Goal: Task Accomplishment & Management: Complete application form

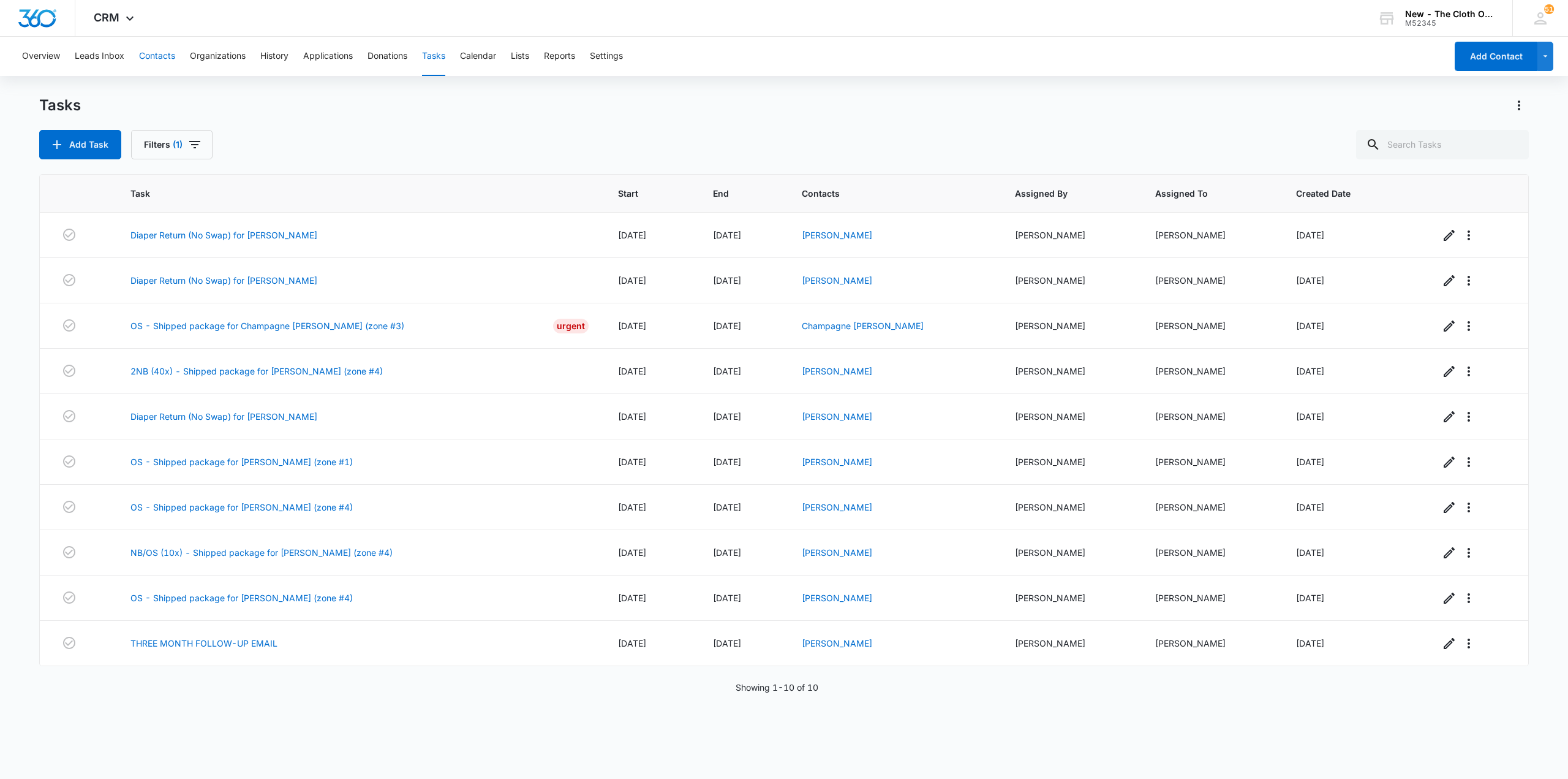
click at [170, 59] on button "Contacts" at bounding box center [156, 56] width 36 height 39
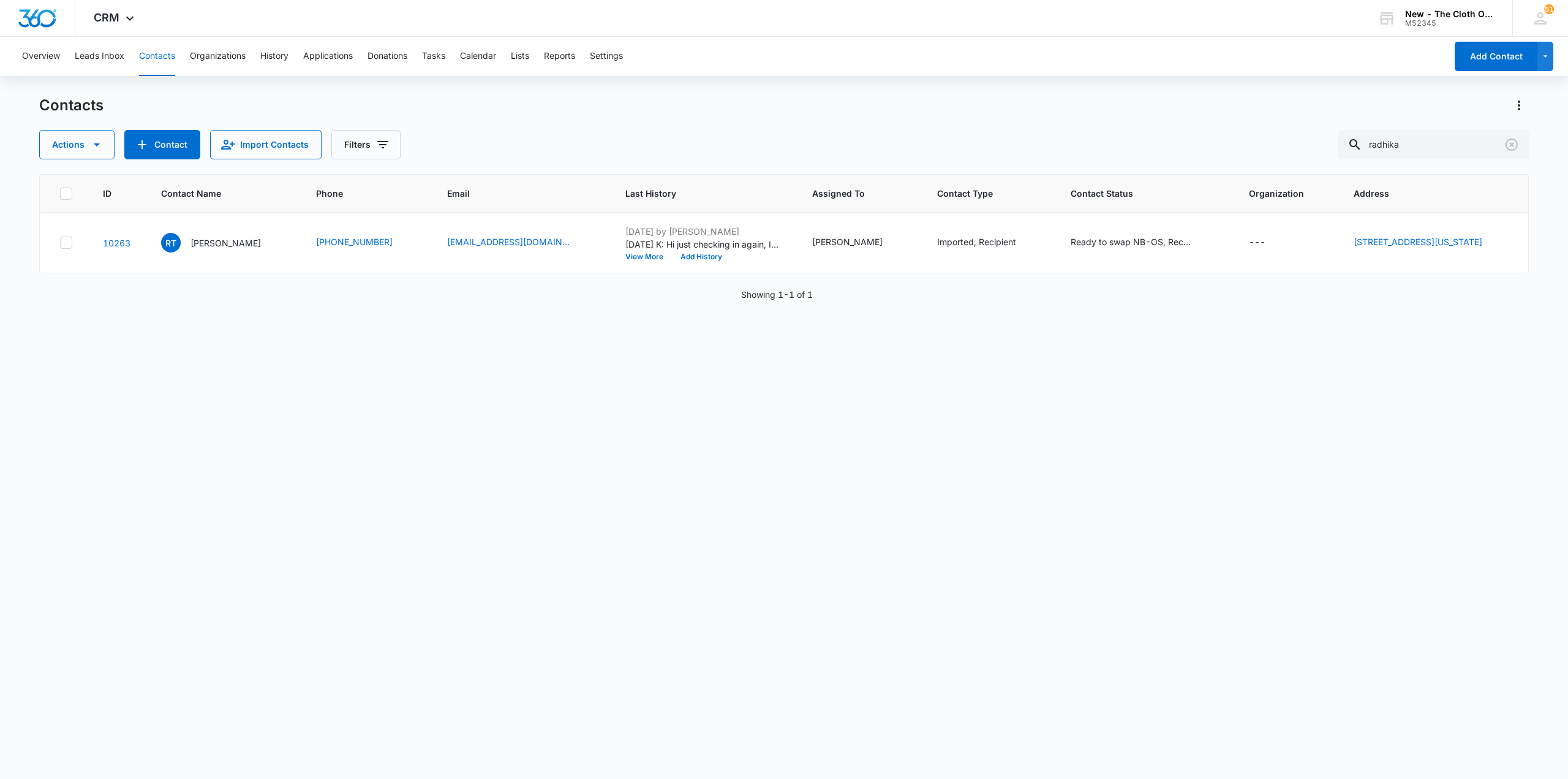
drag, startPoint x: 212, startPoint y: 243, endPoint x: 164, endPoint y: 300, distance: 74.5
click at [164, 300] on div "Showing 1-1 of 1" at bounding box center [784, 294] width 1489 height 13
click at [226, 245] on p "Radhika Tupkary" at bounding box center [226, 242] width 71 height 13
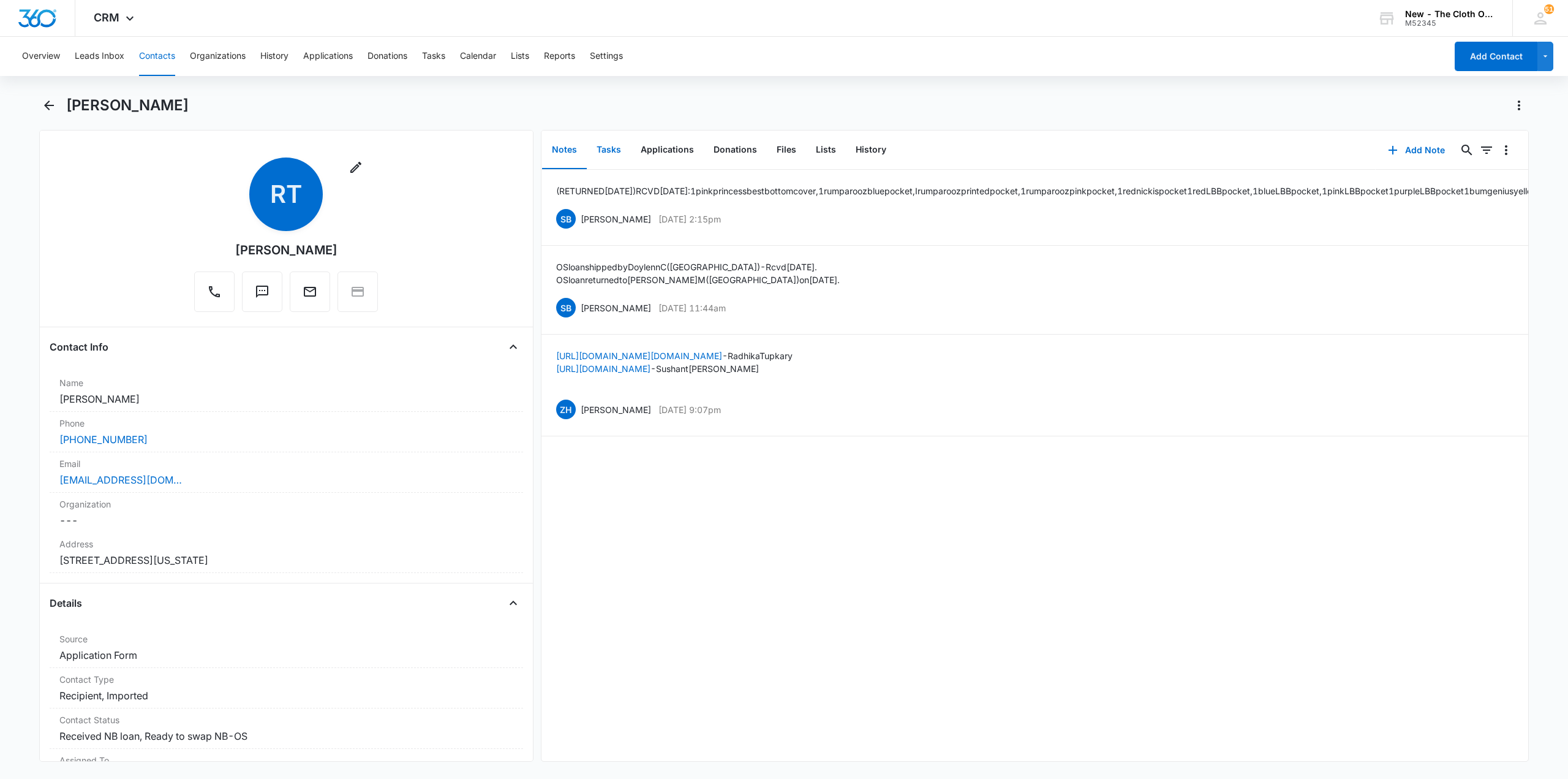
click at [609, 134] on button "Tasks" at bounding box center [609, 150] width 44 height 38
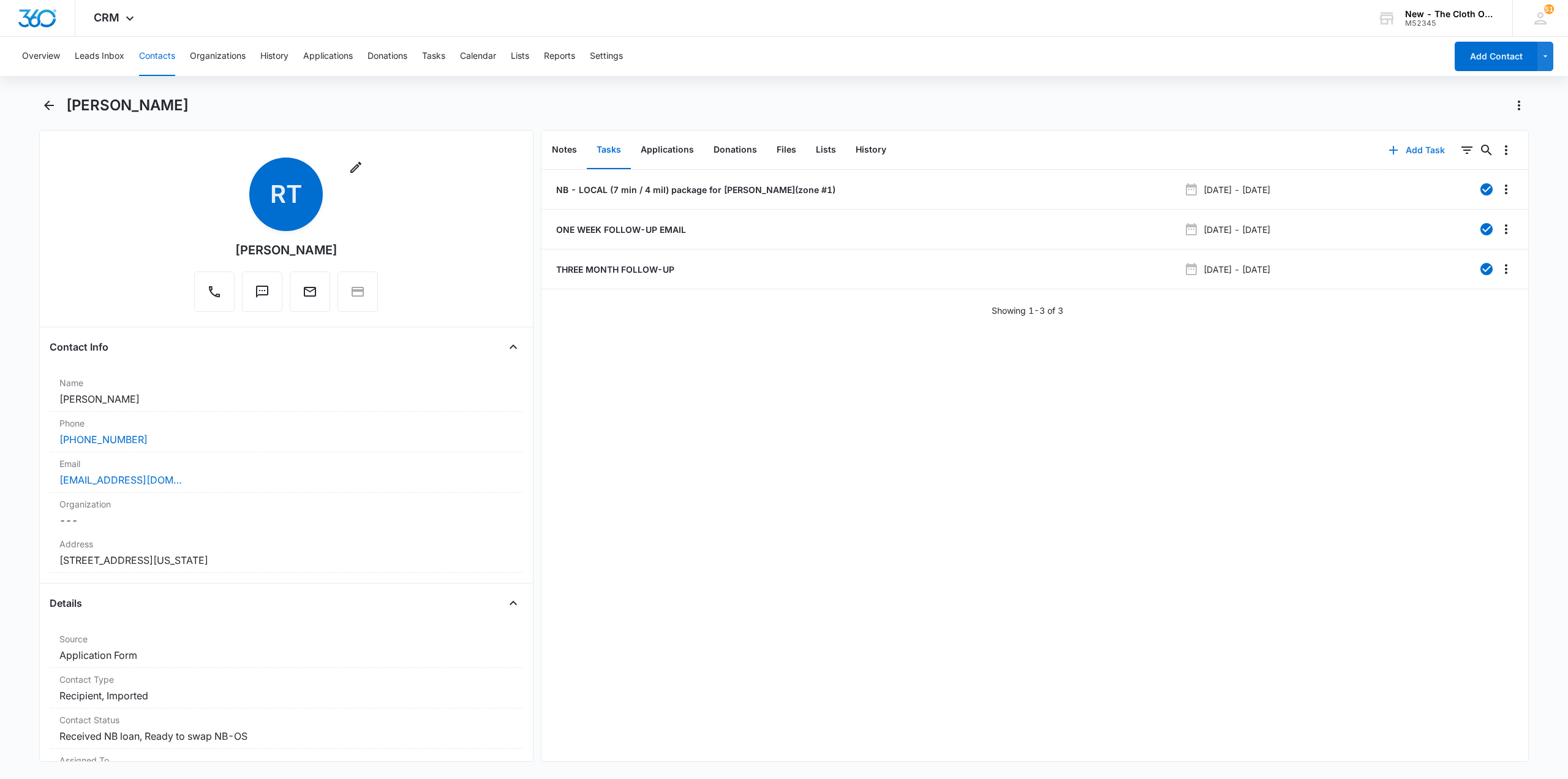
click at [1400, 151] on button "Add Task" at bounding box center [1417, 150] width 81 height 30
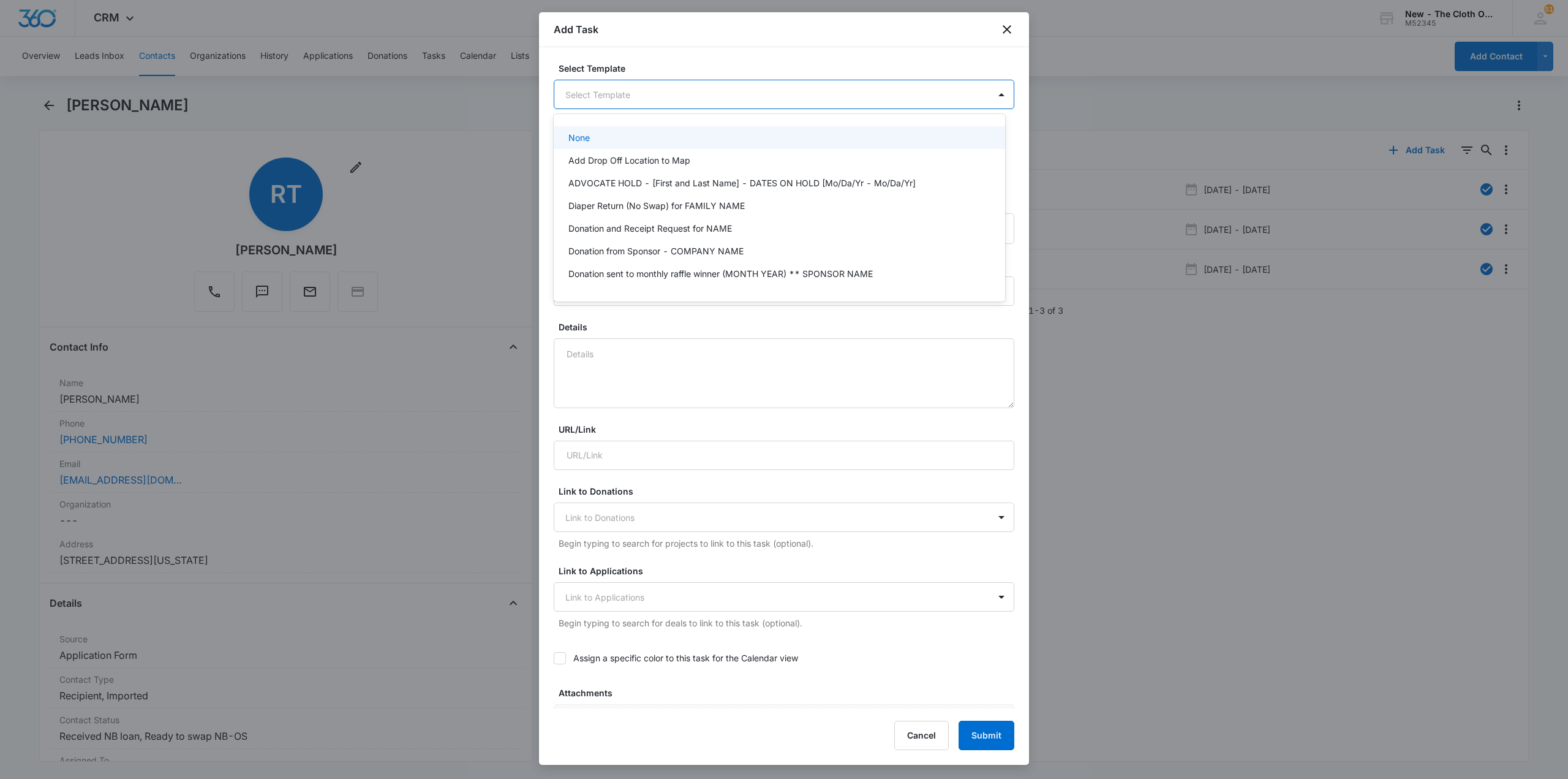
click at [705, 95] on body "CRM Apps Reputation CRM Email Social Ads Intelligence Brand Settings New - The …" at bounding box center [784, 390] width 1568 height 779
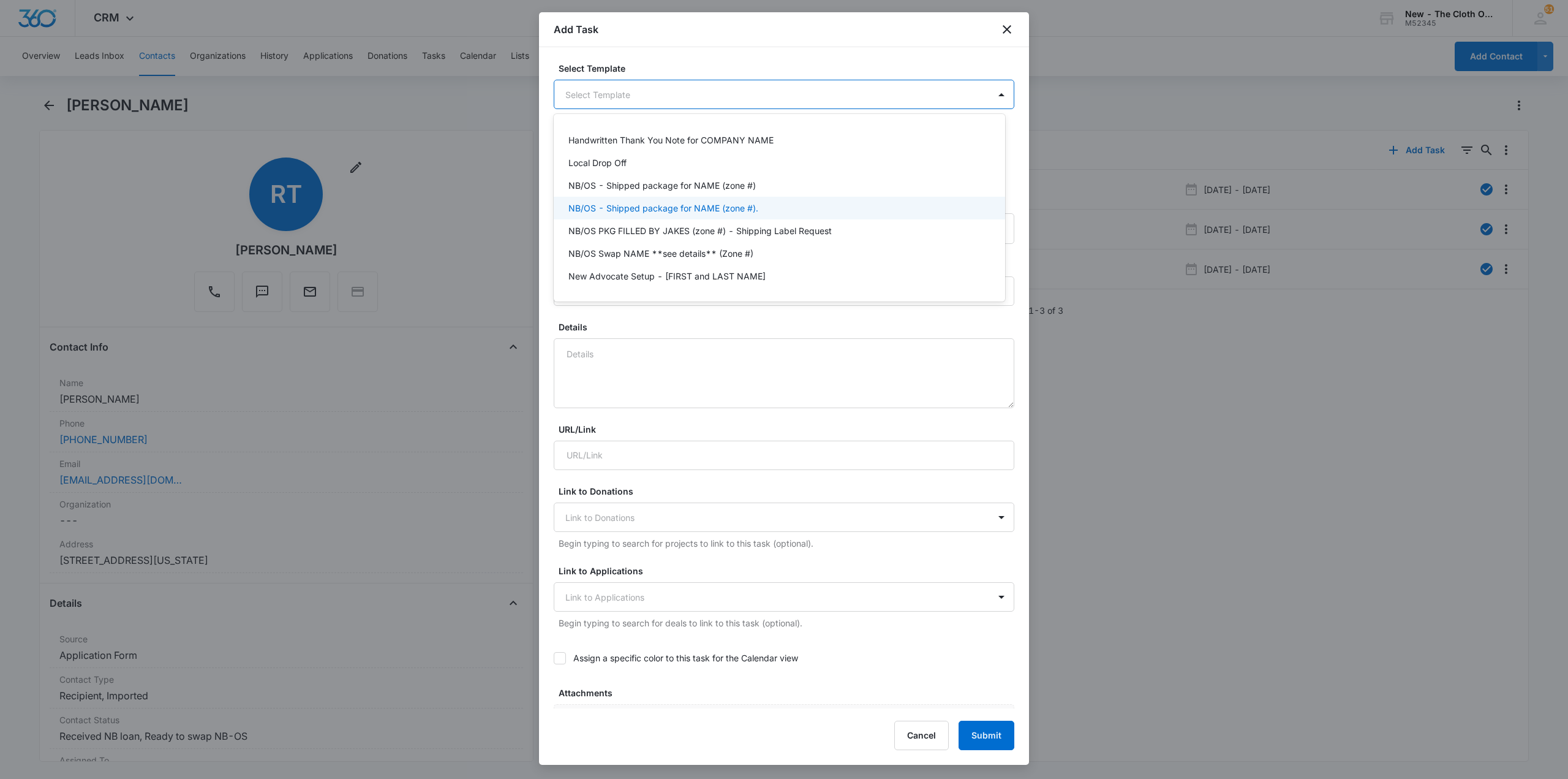
scroll to position [245, 0]
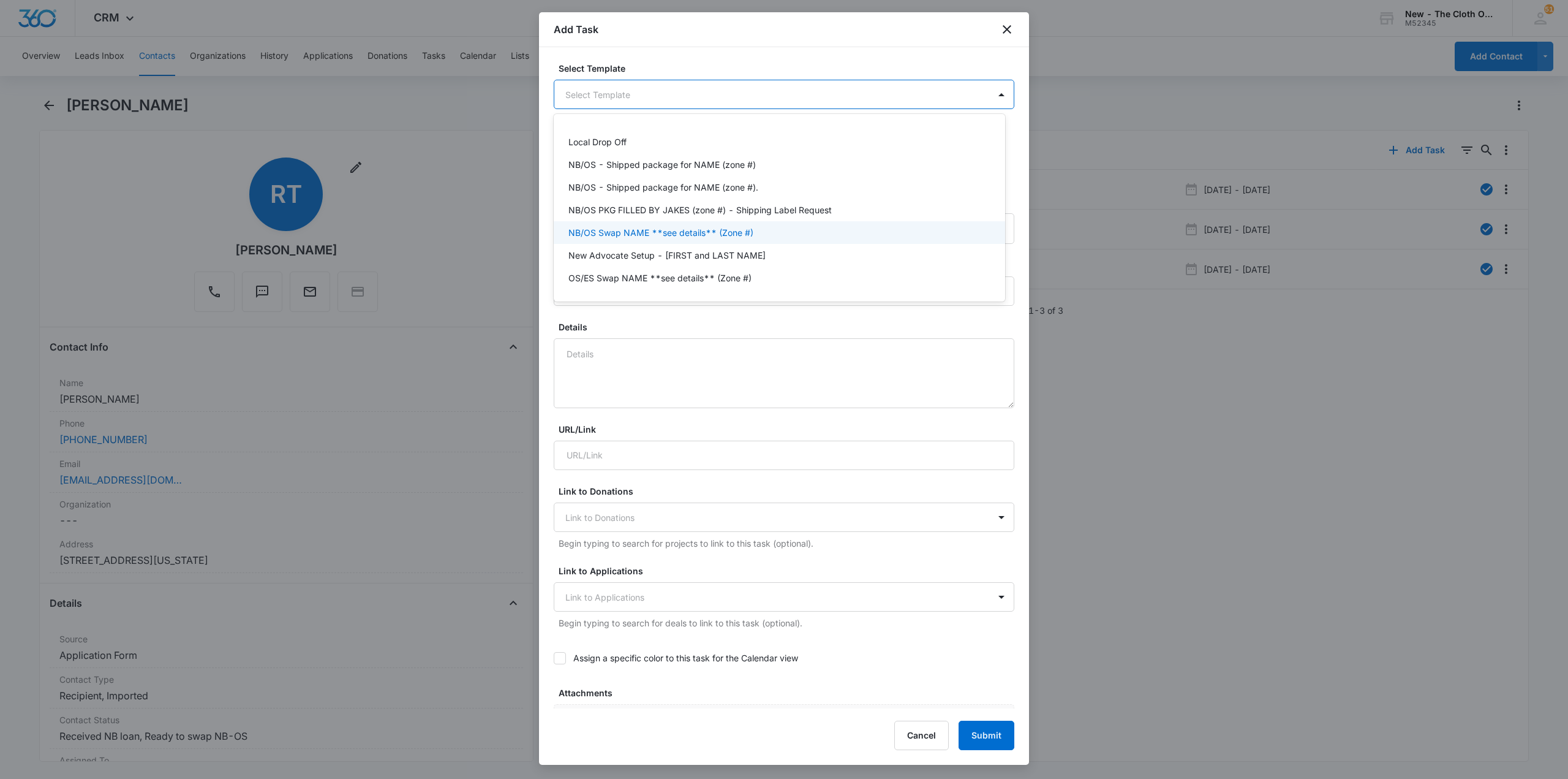
click at [615, 229] on p "NB/OS Swap NAME **see details** (Zone #)" at bounding box center [661, 232] width 185 height 13
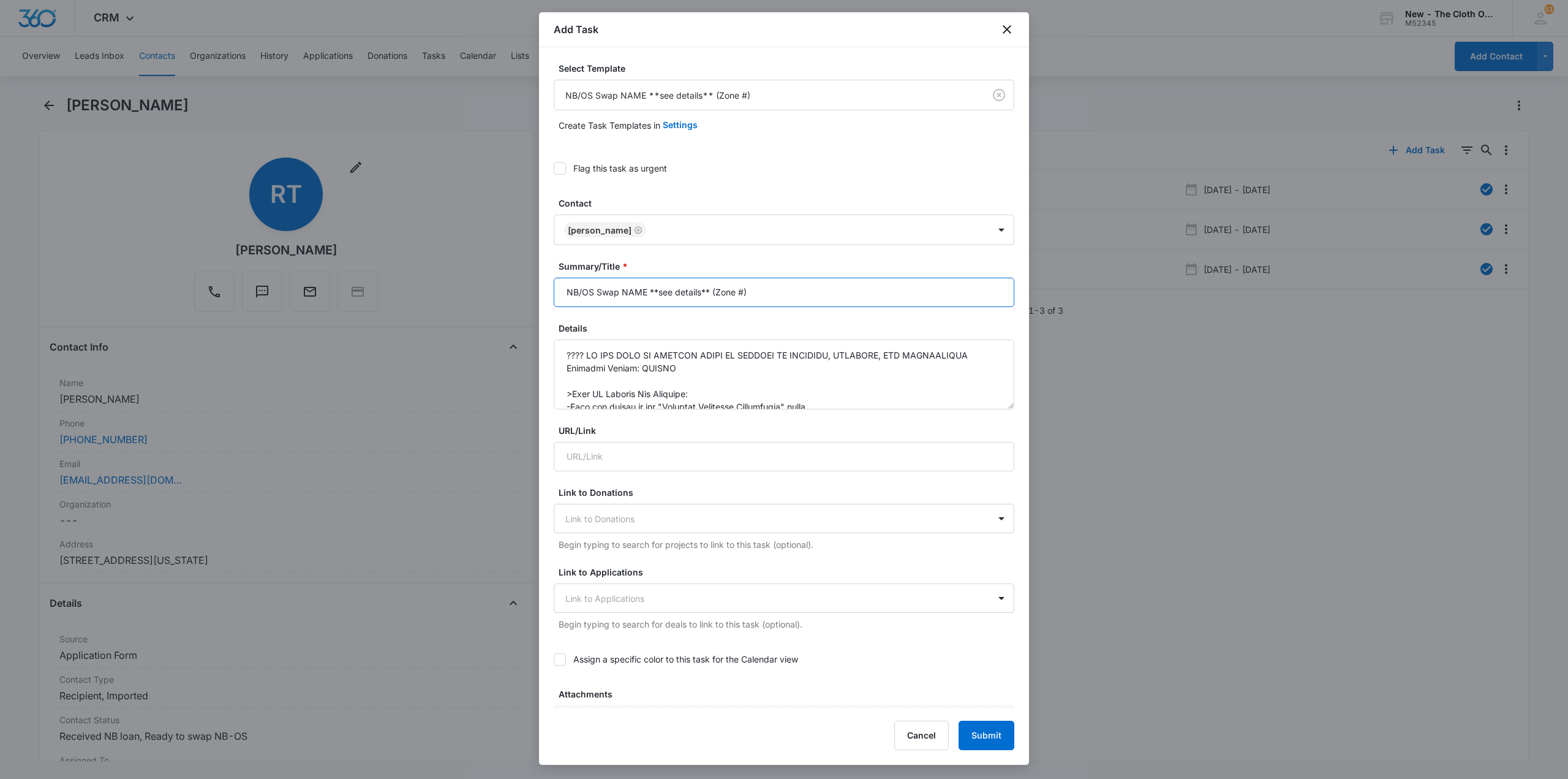
drag, startPoint x: 620, startPoint y: 288, endPoint x: 644, endPoint y: 285, distance: 24.2
click at [644, 285] on input "NB/OS Swap NAME **see details** (Zone #)" at bounding box center [784, 292] width 460 height 30
click at [713, 294] on input "NB/OS Swap TUPKARY **see details** (Zone #)" at bounding box center [784, 292] width 460 height 30
click at [713, 291] on input "NB/OS Swap TUPKARY **see details** (Zone #)" at bounding box center [784, 292] width 460 height 30
click at [759, 286] on input "NB/OS Swap TUPKARY **see details** (Zone #)" at bounding box center [784, 292] width 460 height 30
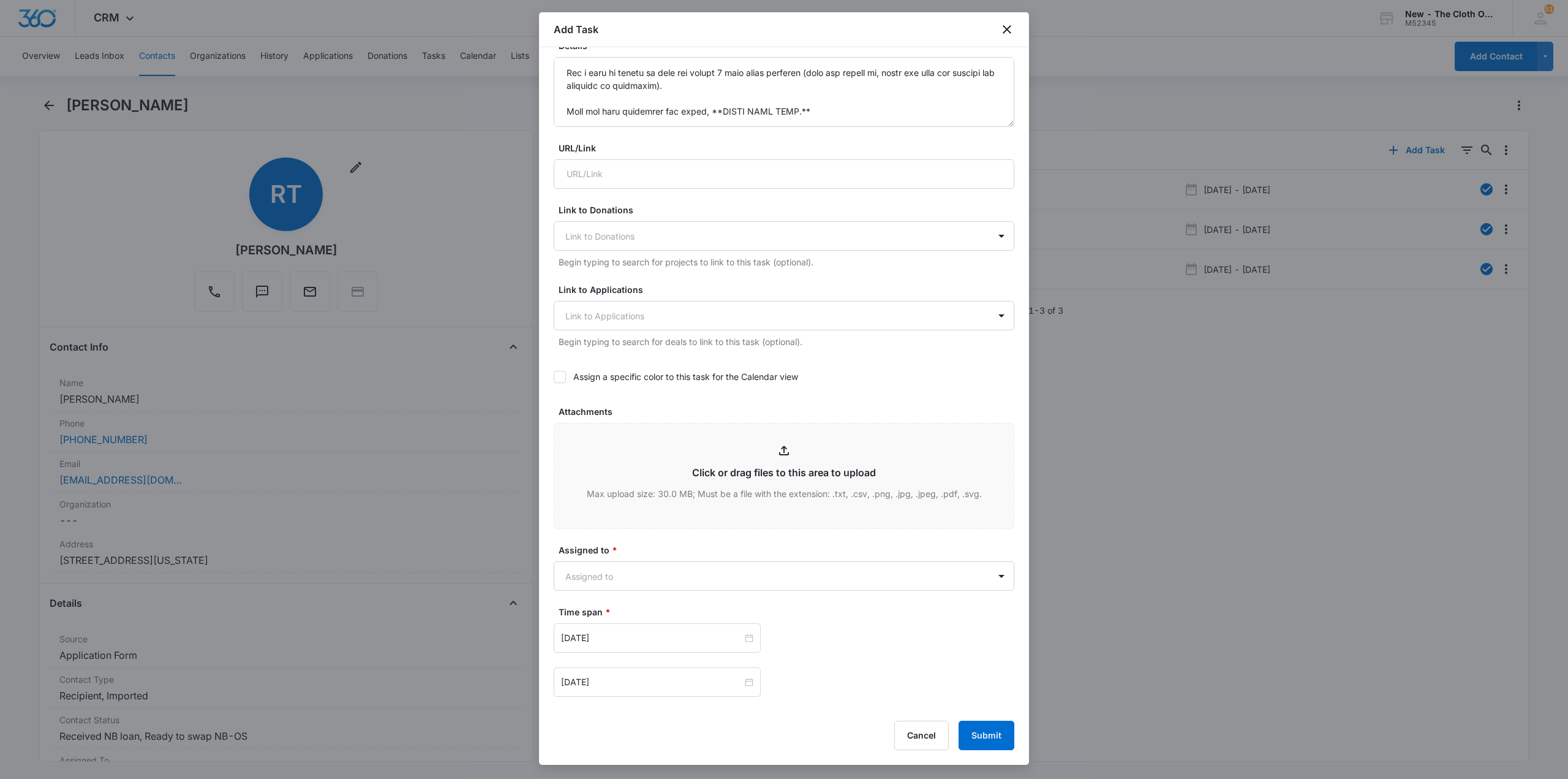
scroll to position [429, 0]
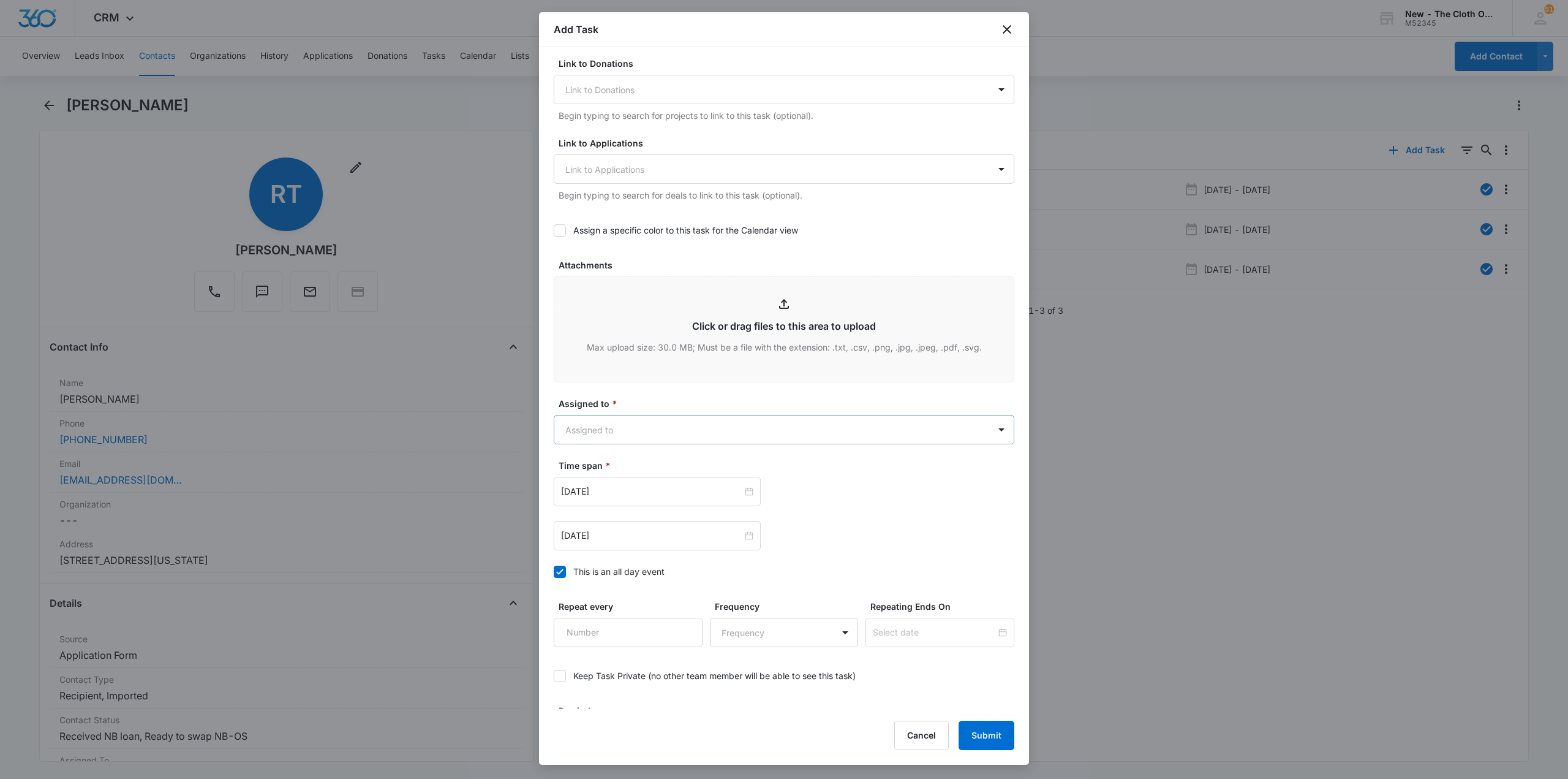
type input "NB/OS Swap TUPKARY **see details** (LOCAL)"
click at [568, 418] on body "CRM Apps Reputation CRM Email Social Ads Intelligence Brand Settings New - The …" at bounding box center [784, 390] width 1568 height 779
type input "ka"
click at [605, 497] on p "[PERSON_NAME]" at bounding box center [604, 495] width 71 height 13
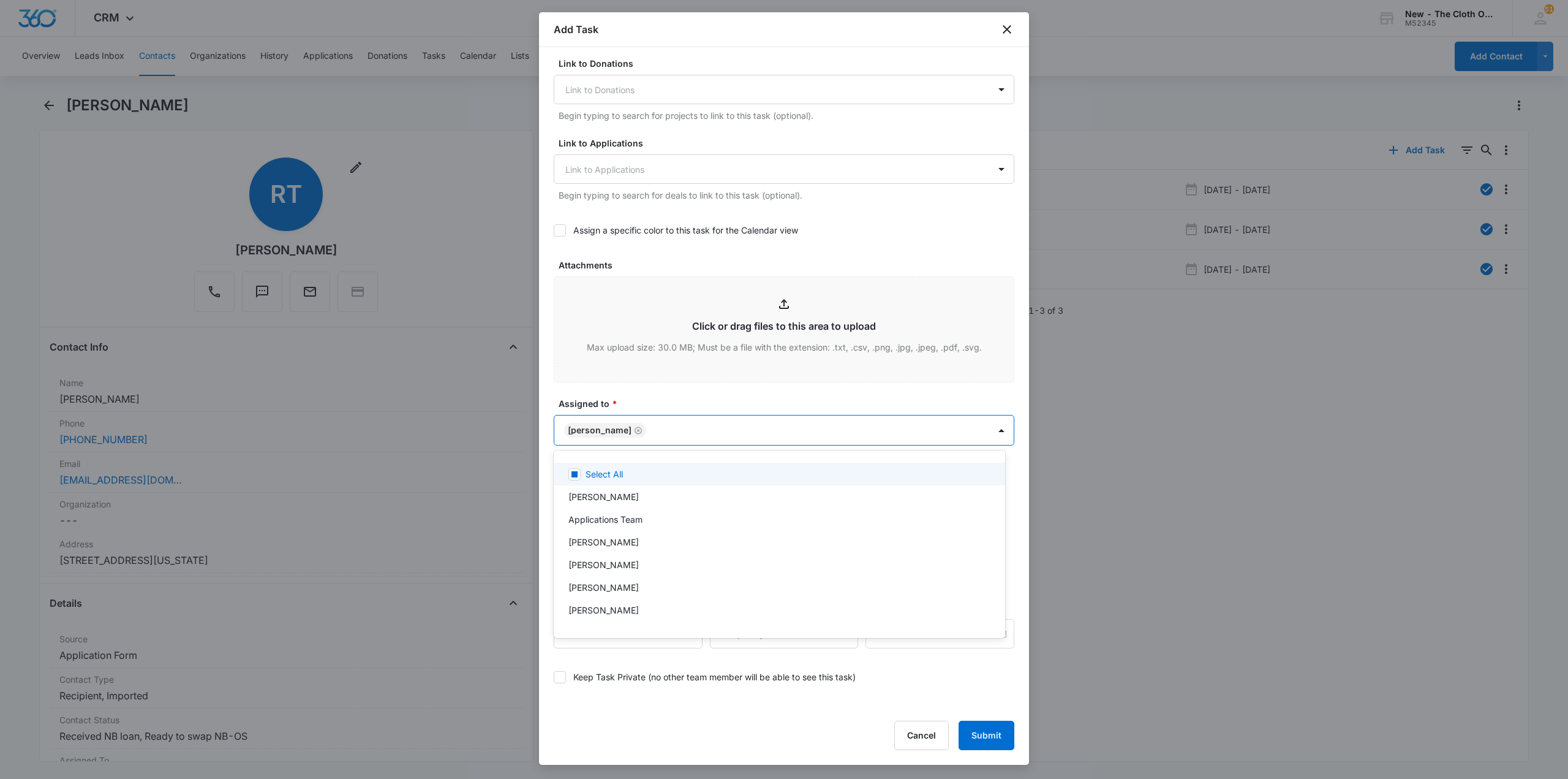
click at [631, 390] on div at bounding box center [784, 390] width 1568 height 779
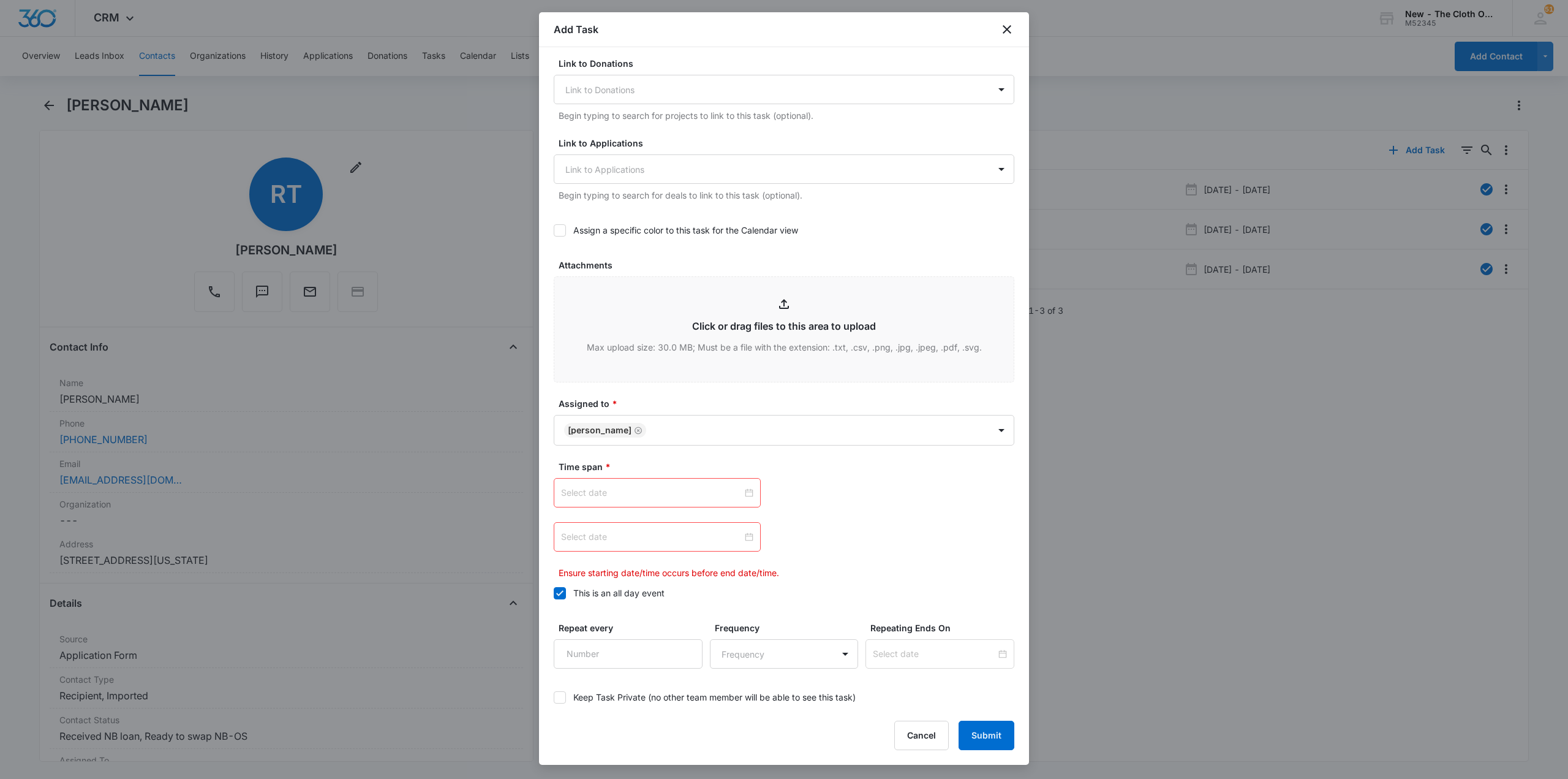
click at [678, 495] on input at bounding box center [652, 493] width 181 height 14
type input "Sep 8, 2025"
click at [596, 586] on div "8" at bounding box center [594, 586] width 15 height 15
click at [642, 530] on input at bounding box center [652, 537] width 181 height 14
type input "Sep 8, 2025"
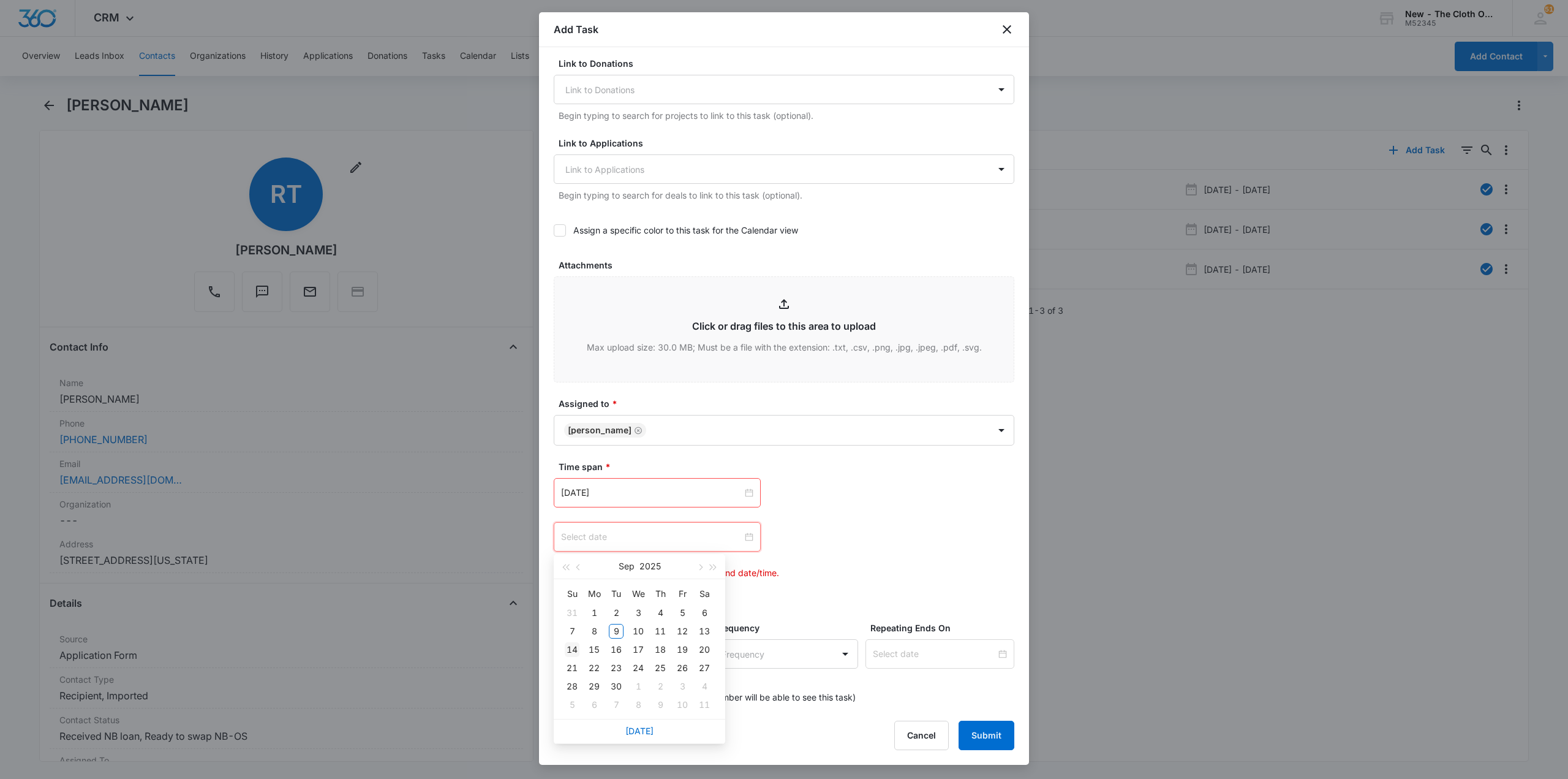
type input "Sep 14, 2025"
click at [579, 647] on td "14" at bounding box center [572, 649] width 22 height 19
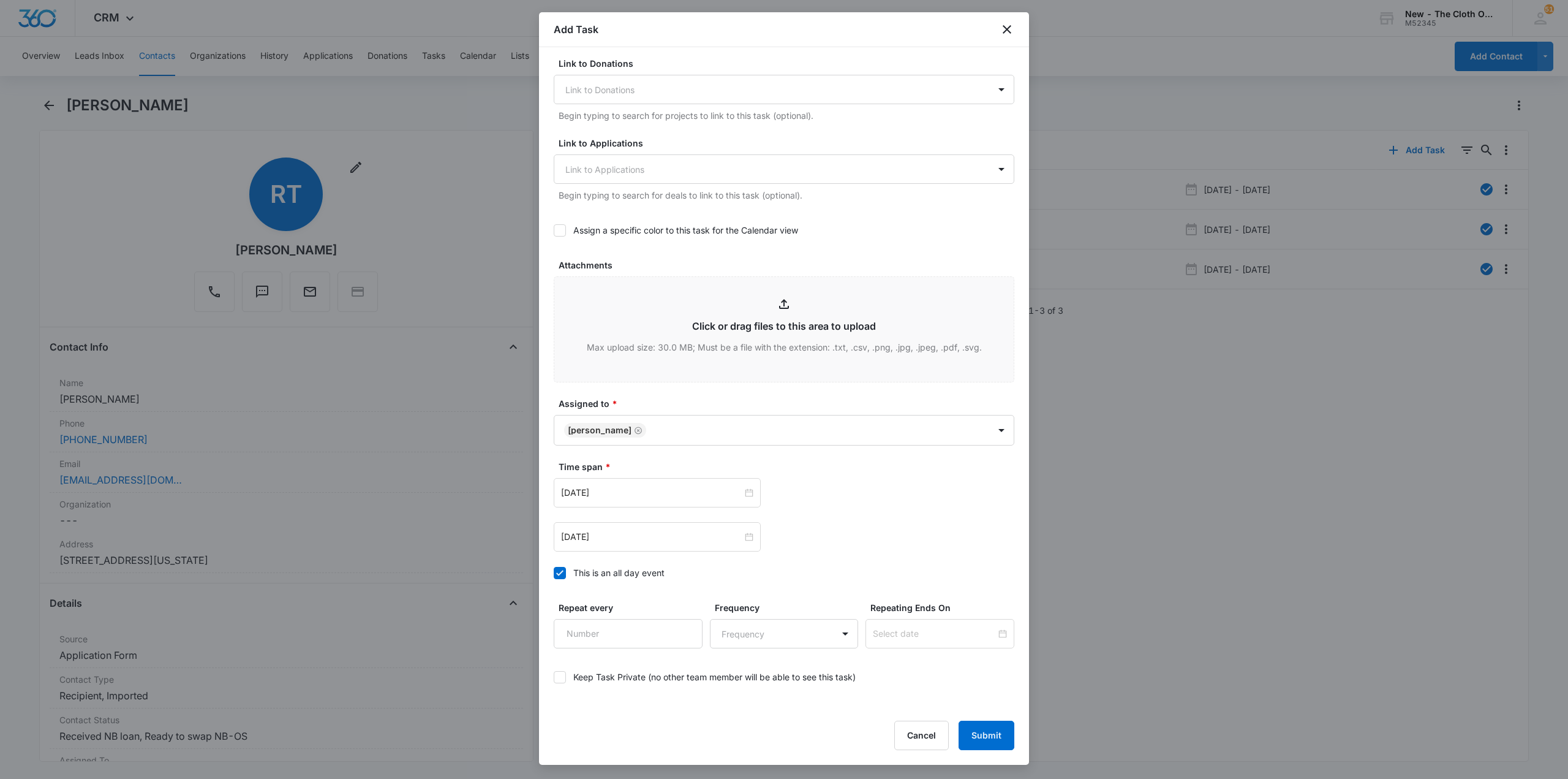
click at [878, 539] on div "Sep 14, 2025 Sep 2025 Su Mo Tu We Th Fr Sa 31 1 2 3 4 5 6 7 8 9 10 11 12 13 14 …" at bounding box center [784, 537] width 460 height 30
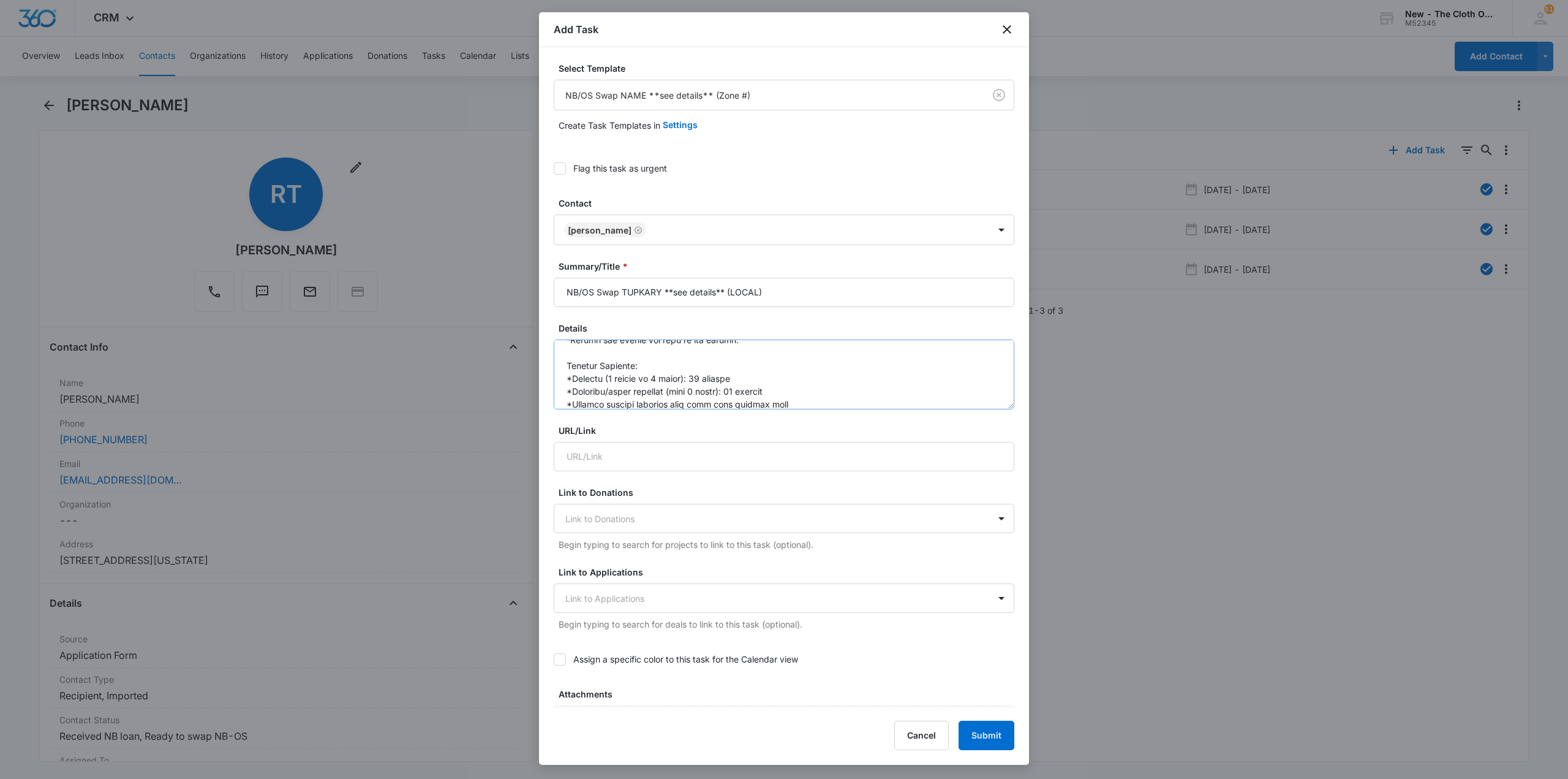
scroll to position [514, 0]
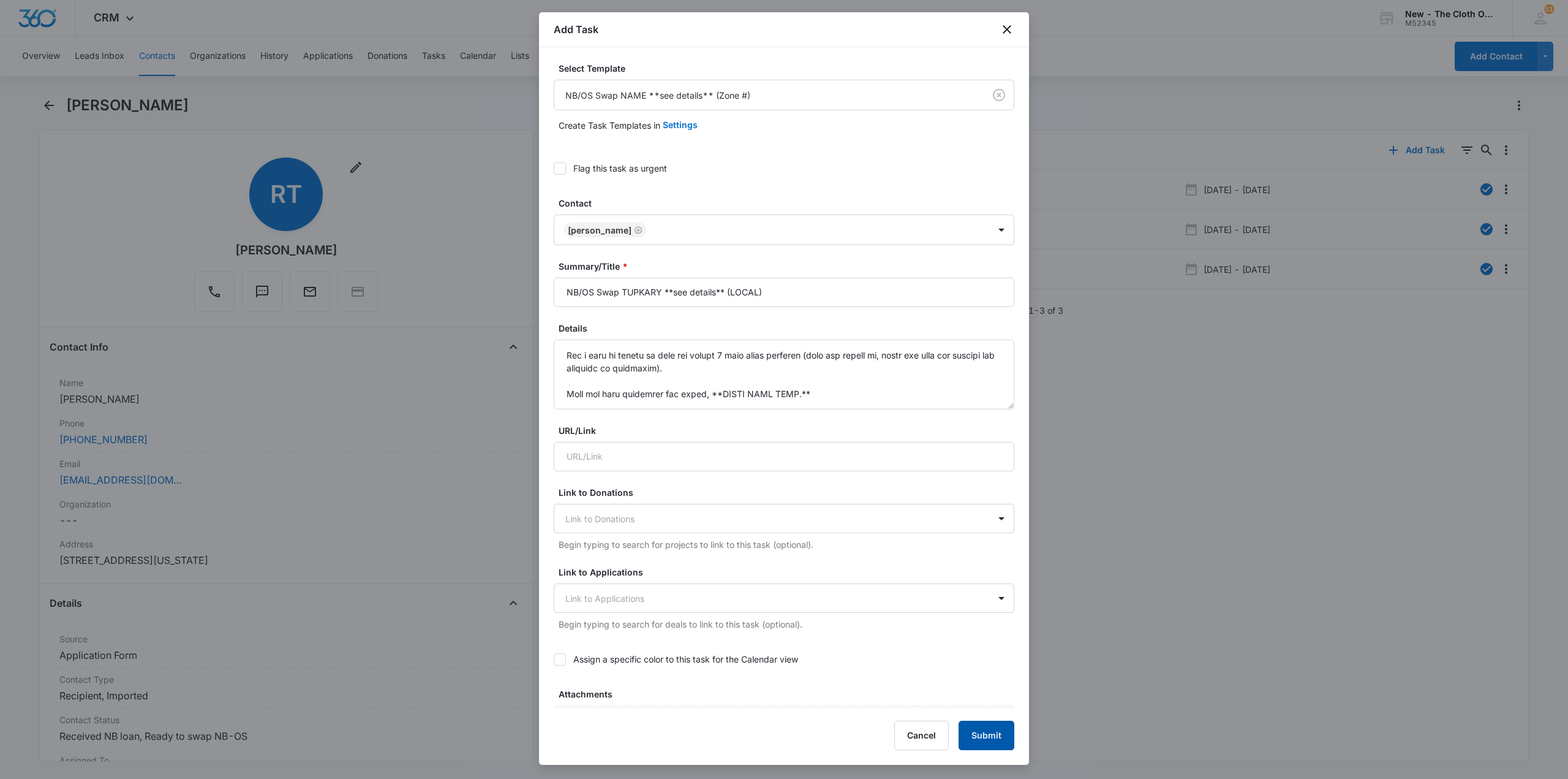
click at [984, 736] on button "Submit" at bounding box center [986, 735] width 56 height 30
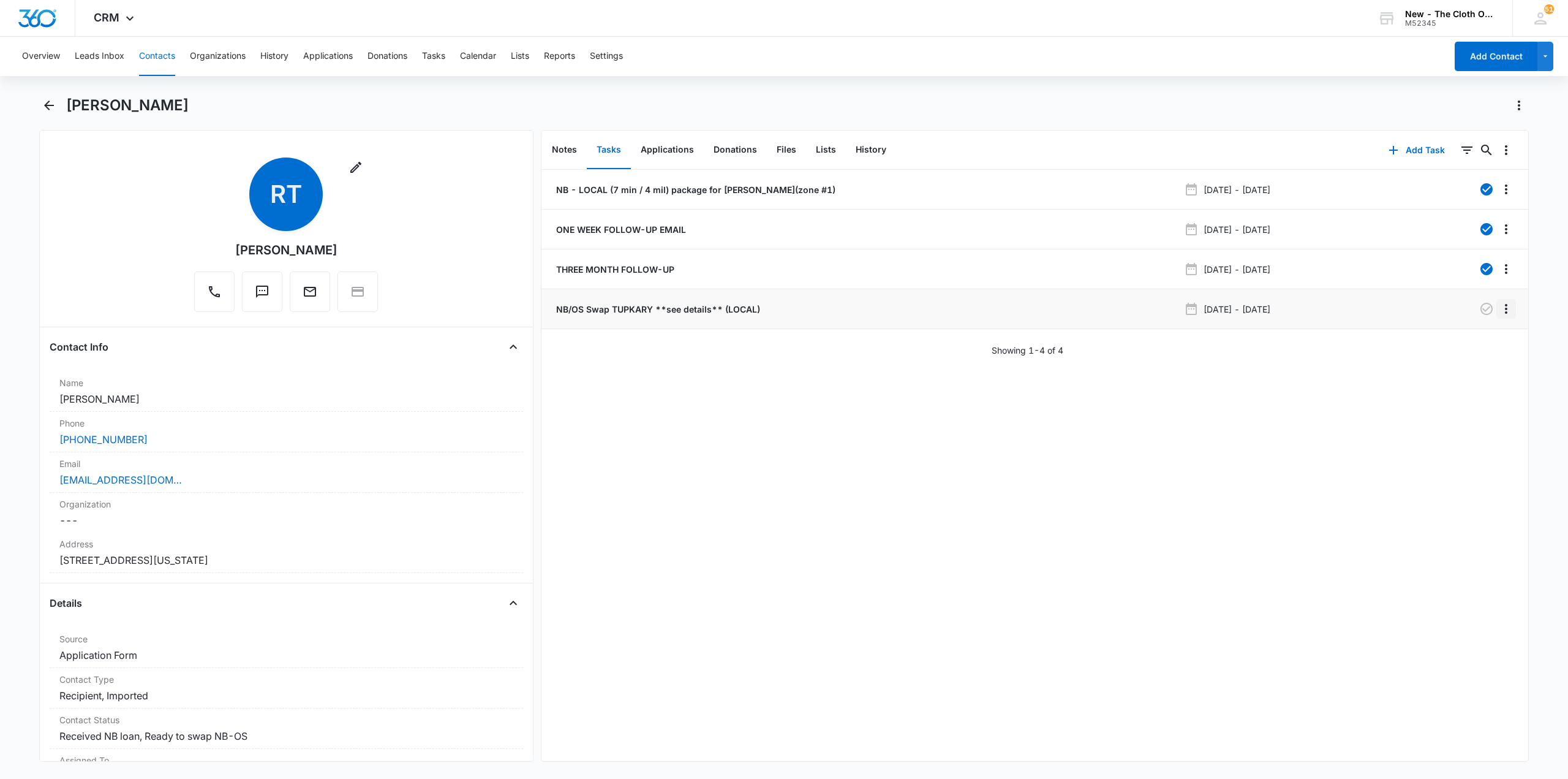
click at [1498, 313] on icon "Overflow Menu" at bounding box center [1505, 308] width 15 height 15
click at [1462, 352] on button "Delete" at bounding box center [1471, 361] width 70 height 19
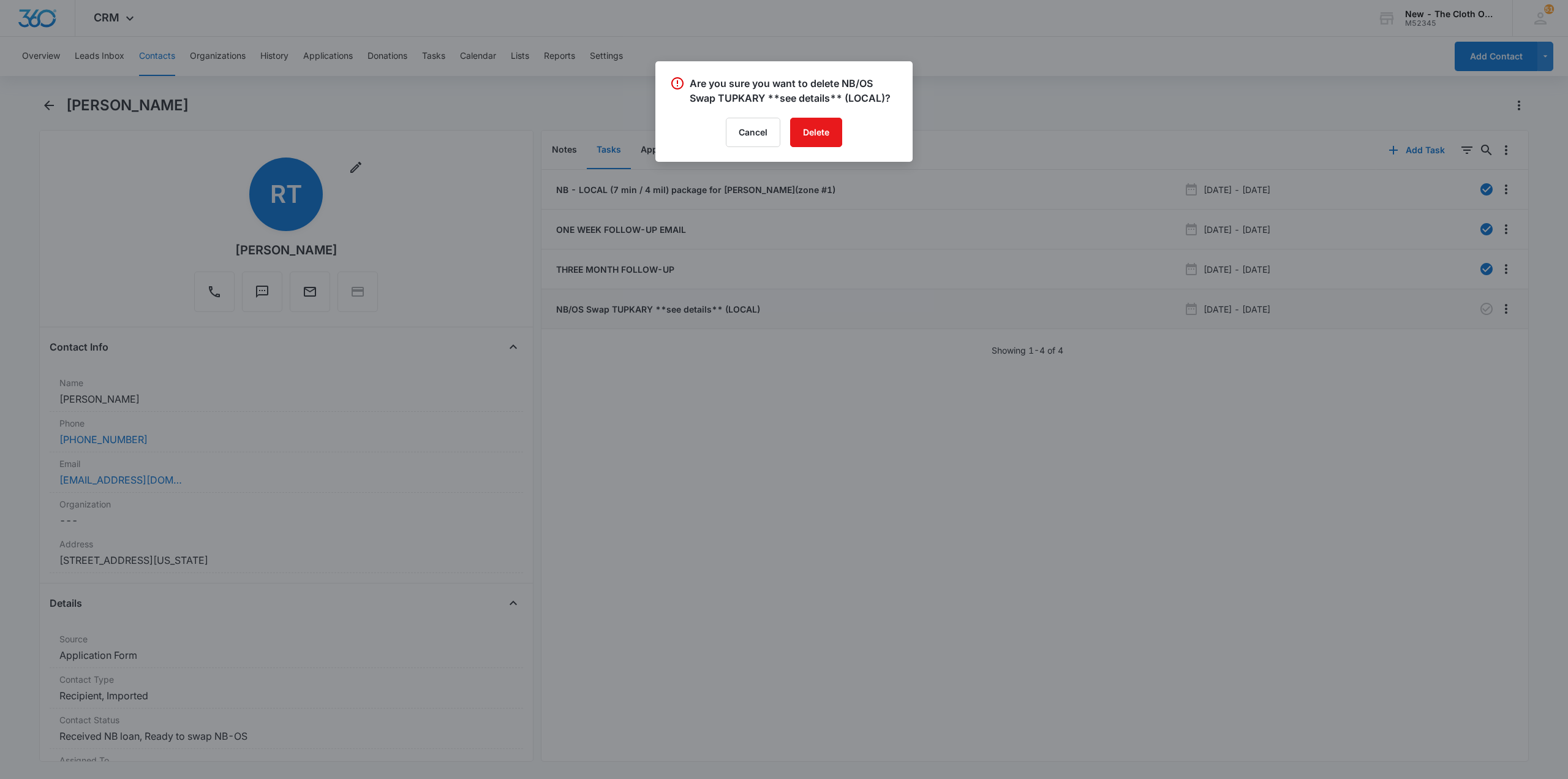
click at [1462, 352] on div at bounding box center [784, 390] width 1568 height 779
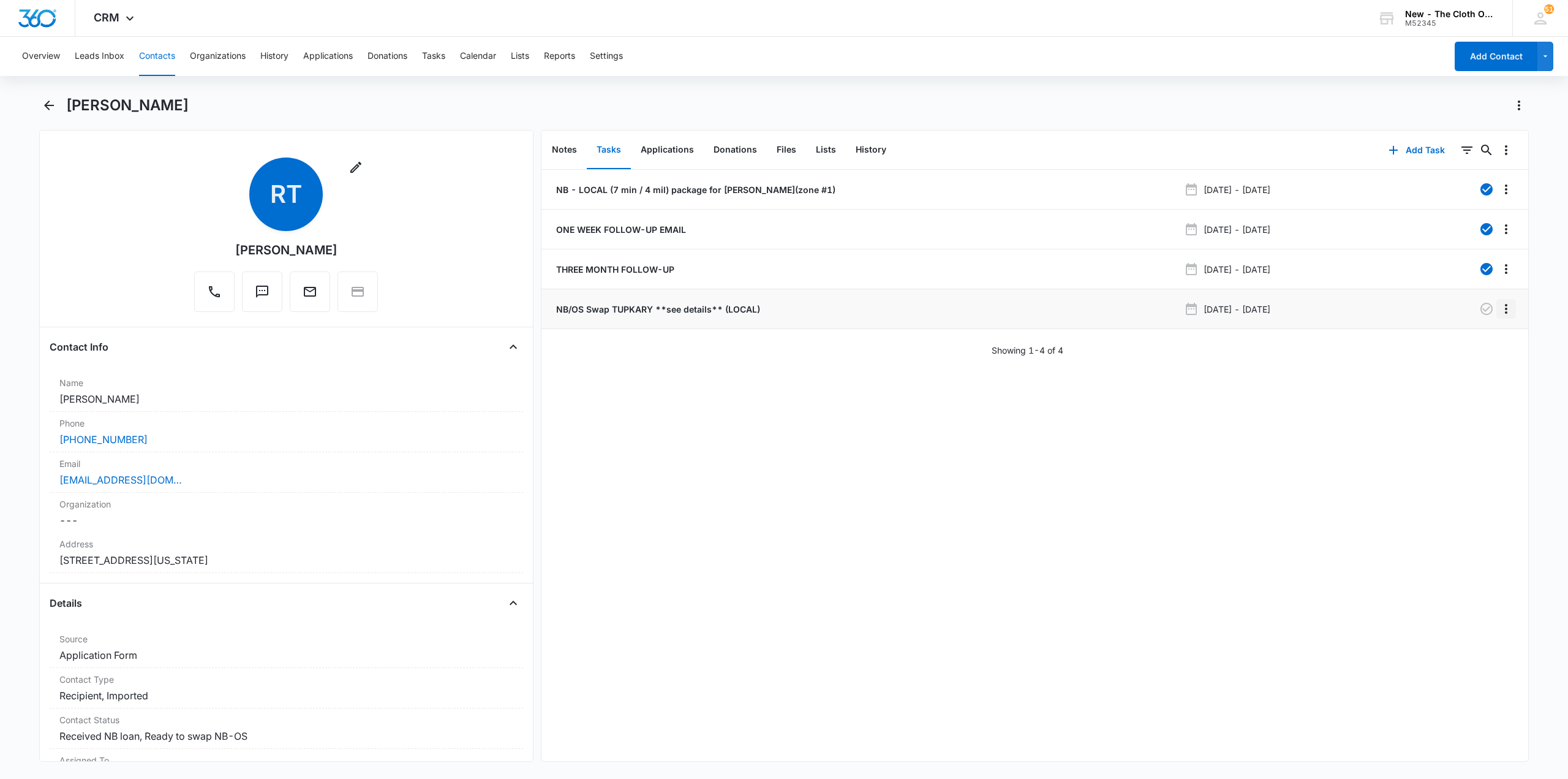
click at [1499, 310] on icon "Overflow Menu" at bounding box center [1505, 308] width 15 height 15
click at [1451, 347] on div "Edit" at bounding box center [1464, 342] width 26 height 9
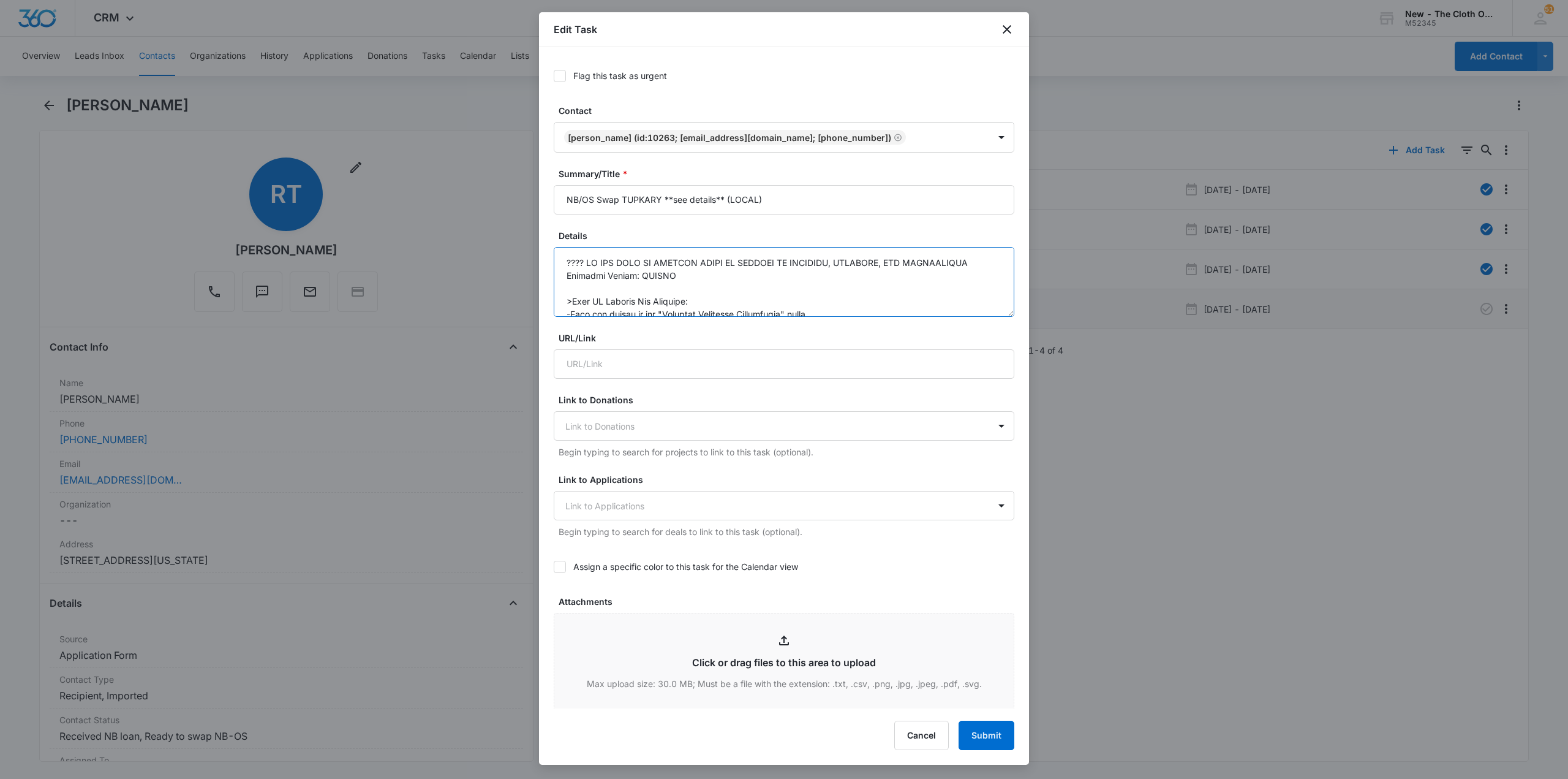
drag, startPoint x: 691, startPoint y: 274, endPoint x: 561, endPoint y: 264, distance: 130.4
click at [561, 264] on textarea "Details" at bounding box center [784, 281] width 460 height 70
click at [567, 264] on textarea "Details" at bounding box center [784, 281] width 460 height 70
click at [967, 267] on textarea "Details" at bounding box center [784, 281] width 460 height 70
type textarea "**LOCAL PACKAGE, SEE HISTORY FOR TEXT MESSAGES CONFIRMING READY TO SWAP TO OS**…"
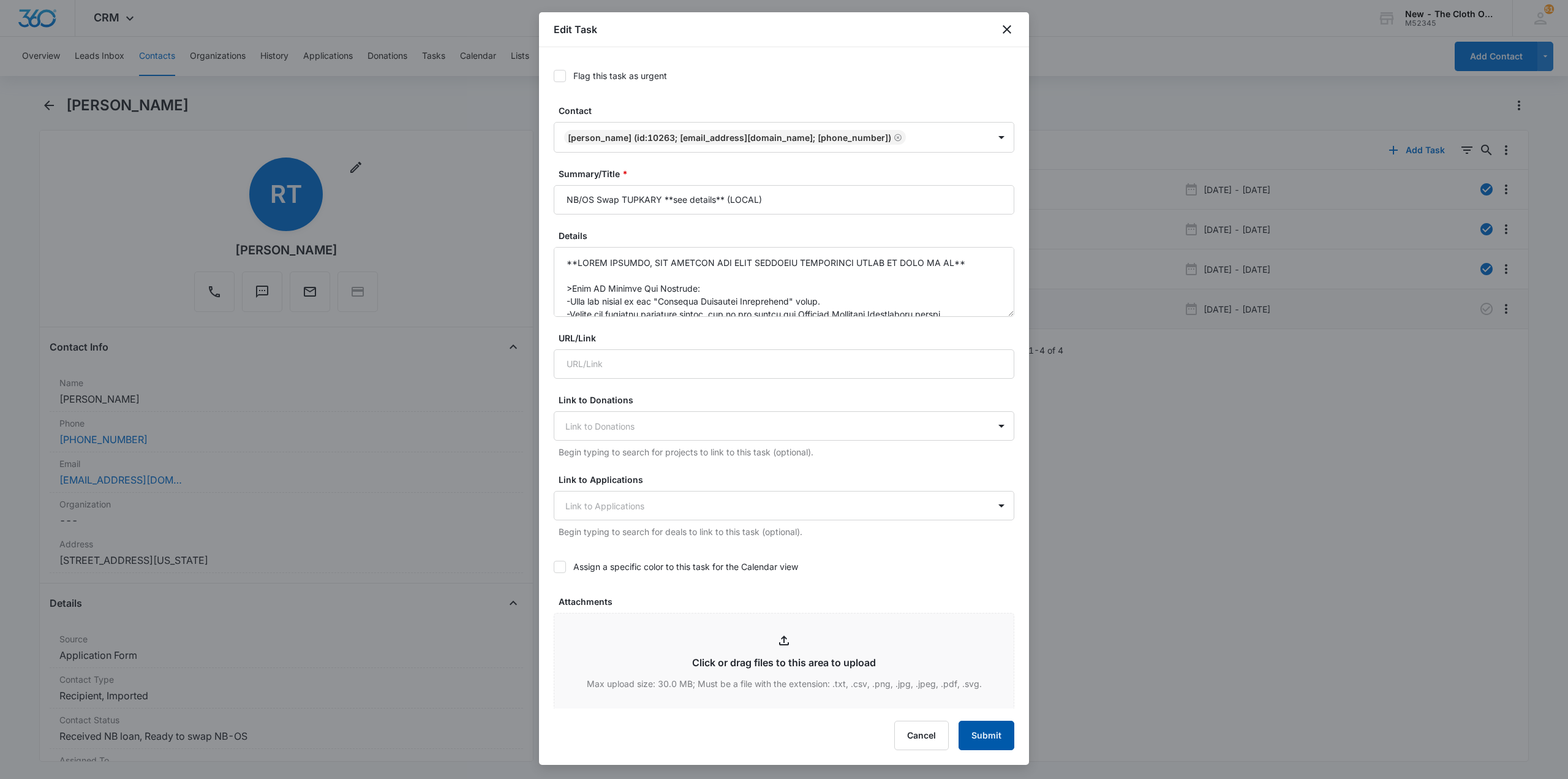
click at [1001, 733] on button "Submit" at bounding box center [986, 735] width 56 height 30
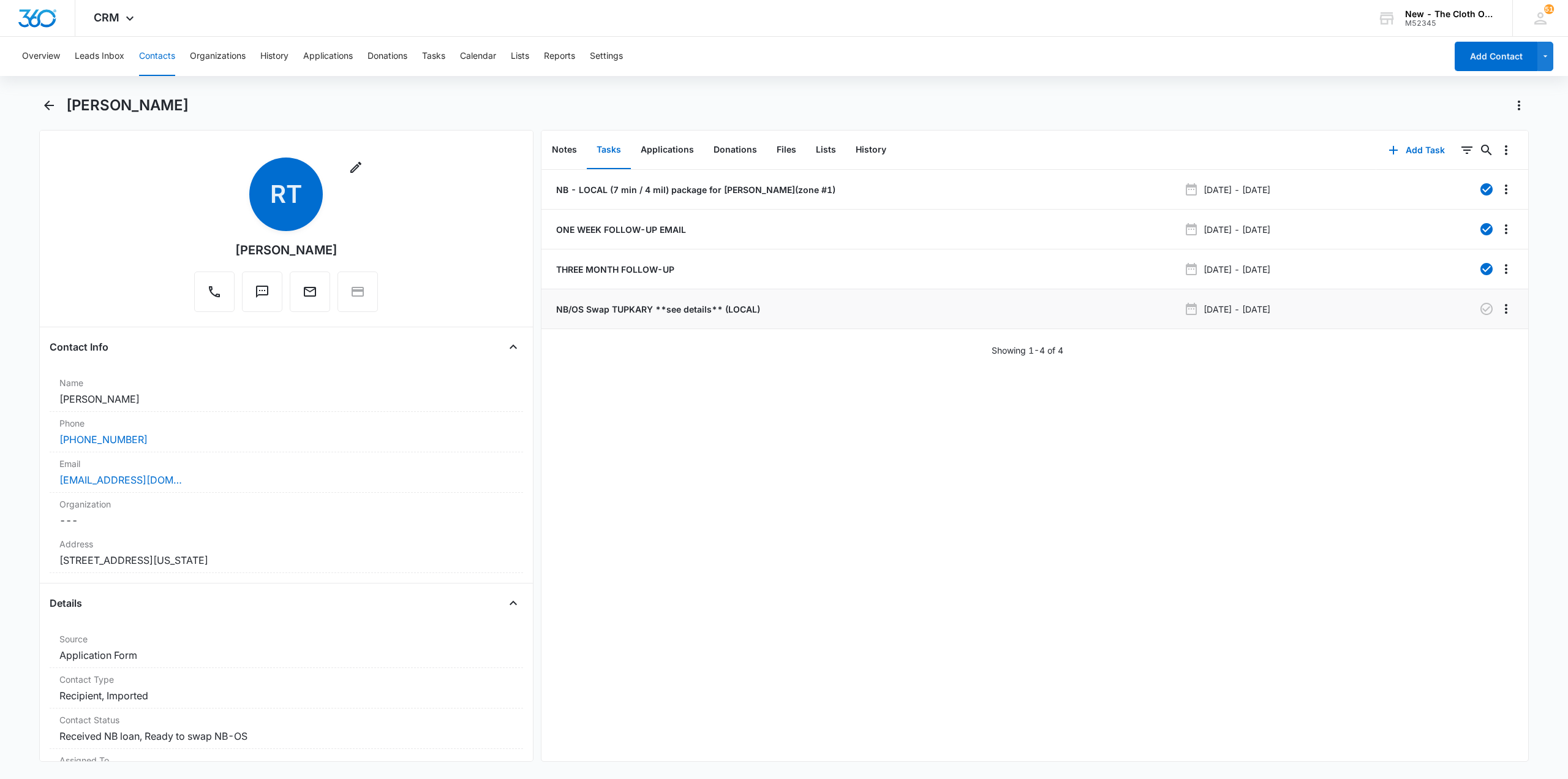
click at [879, 467] on div "NB - LOCAL (7 min / 4 mil) package for Radhika Tupkary(zone #1) May 23, 2025 - …" at bounding box center [1034, 465] width 986 height 591
click at [165, 61] on button "Contacts" at bounding box center [156, 56] width 36 height 39
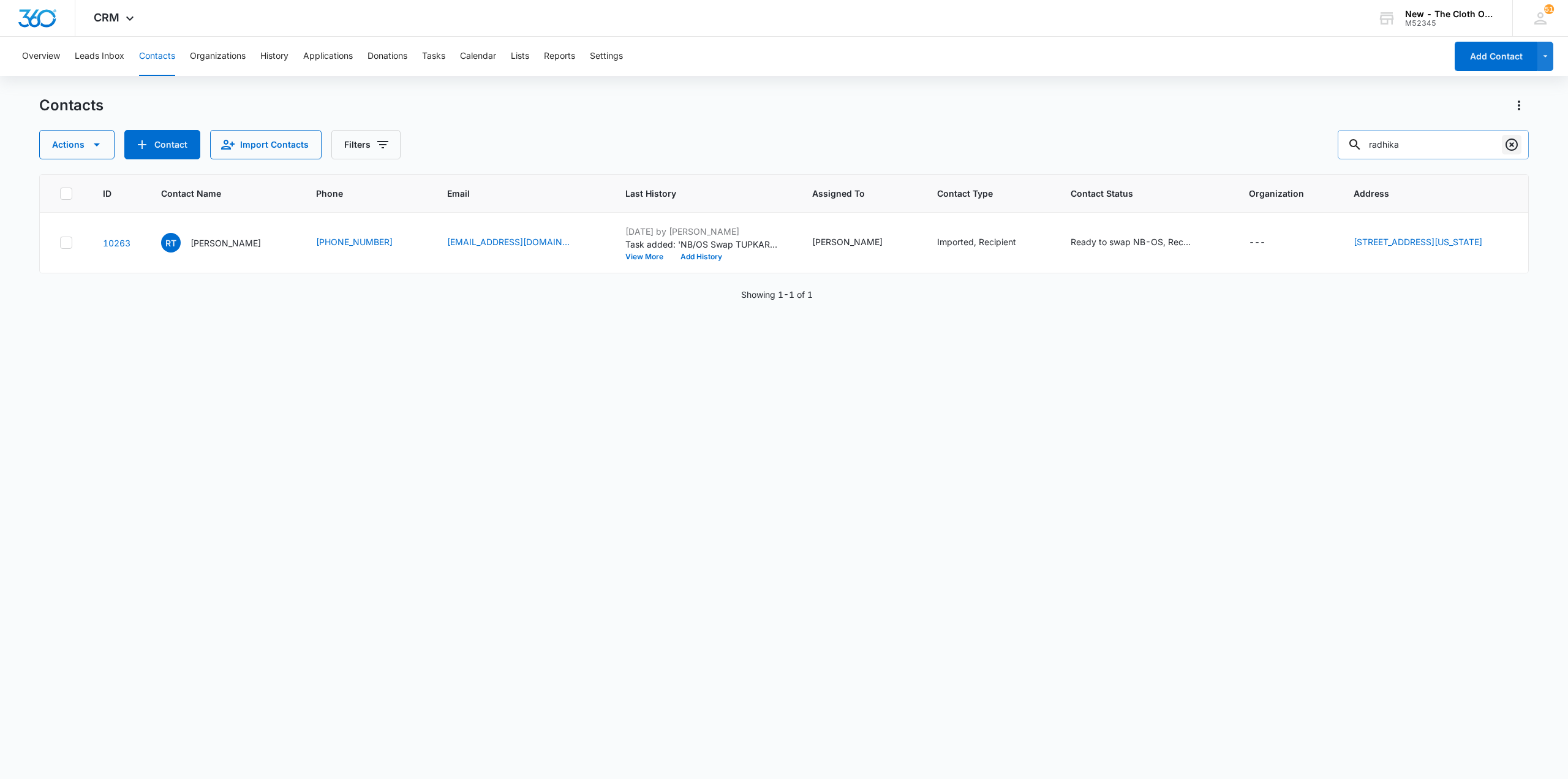
click at [1514, 147] on icon "Clear" at bounding box center [1511, 145] width 15 height 15
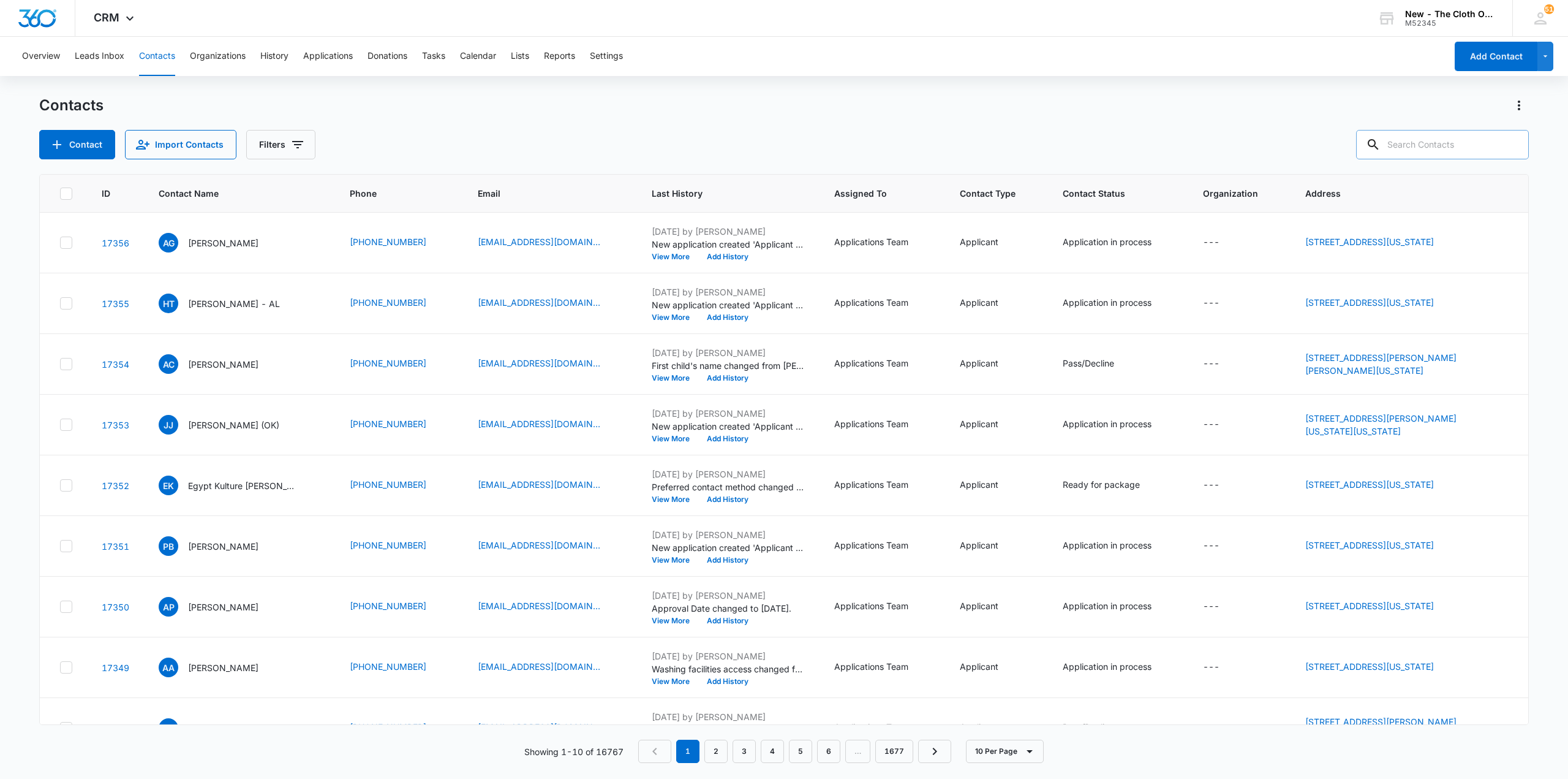
paste input "rachelroseheart@gmail.com"
type input "rachelroseheart@gmail.com"
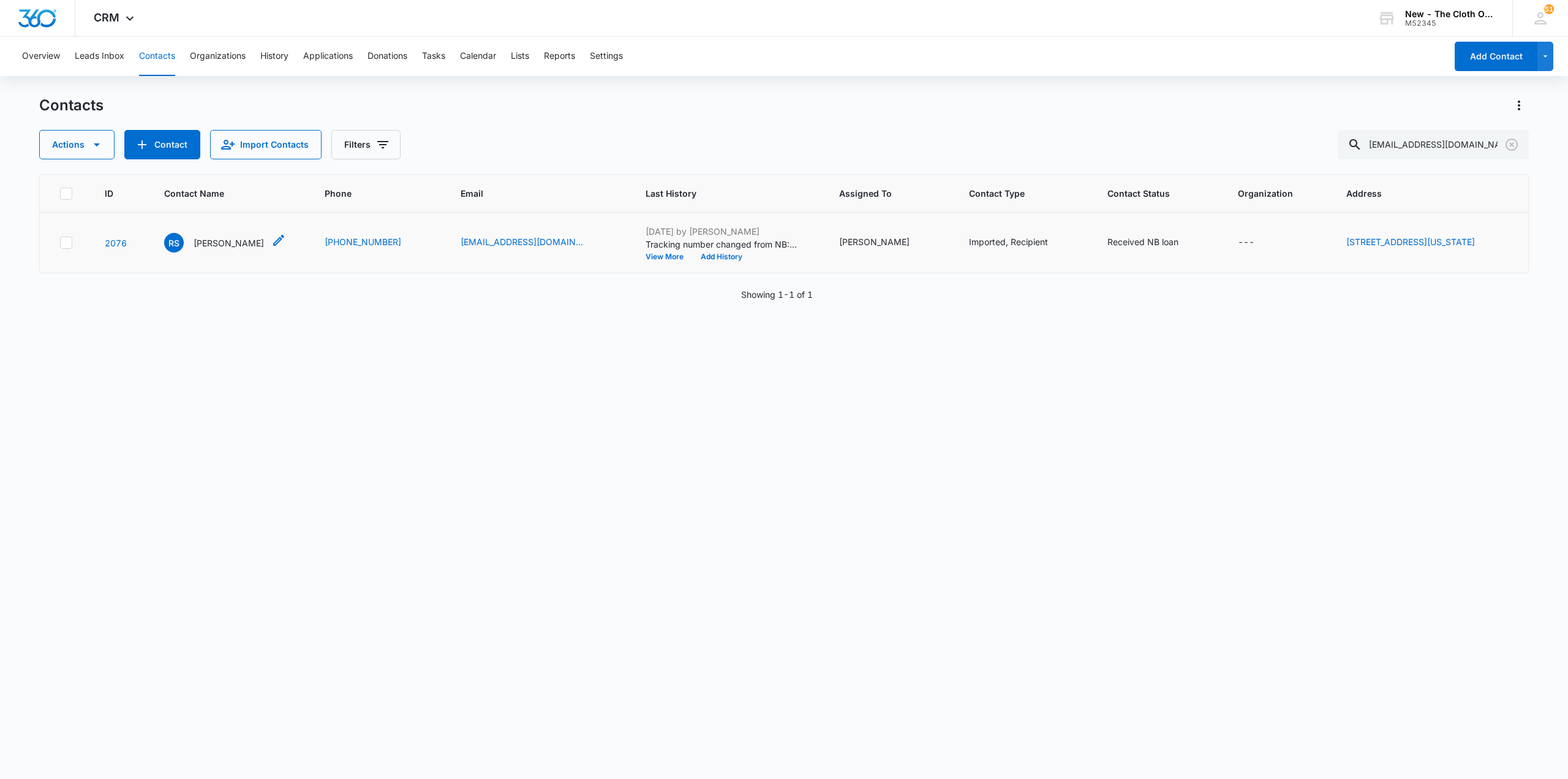
click at [201, 245] on p "Rachel Sedgley" at bounding box center [229, 242] width 71 height 13
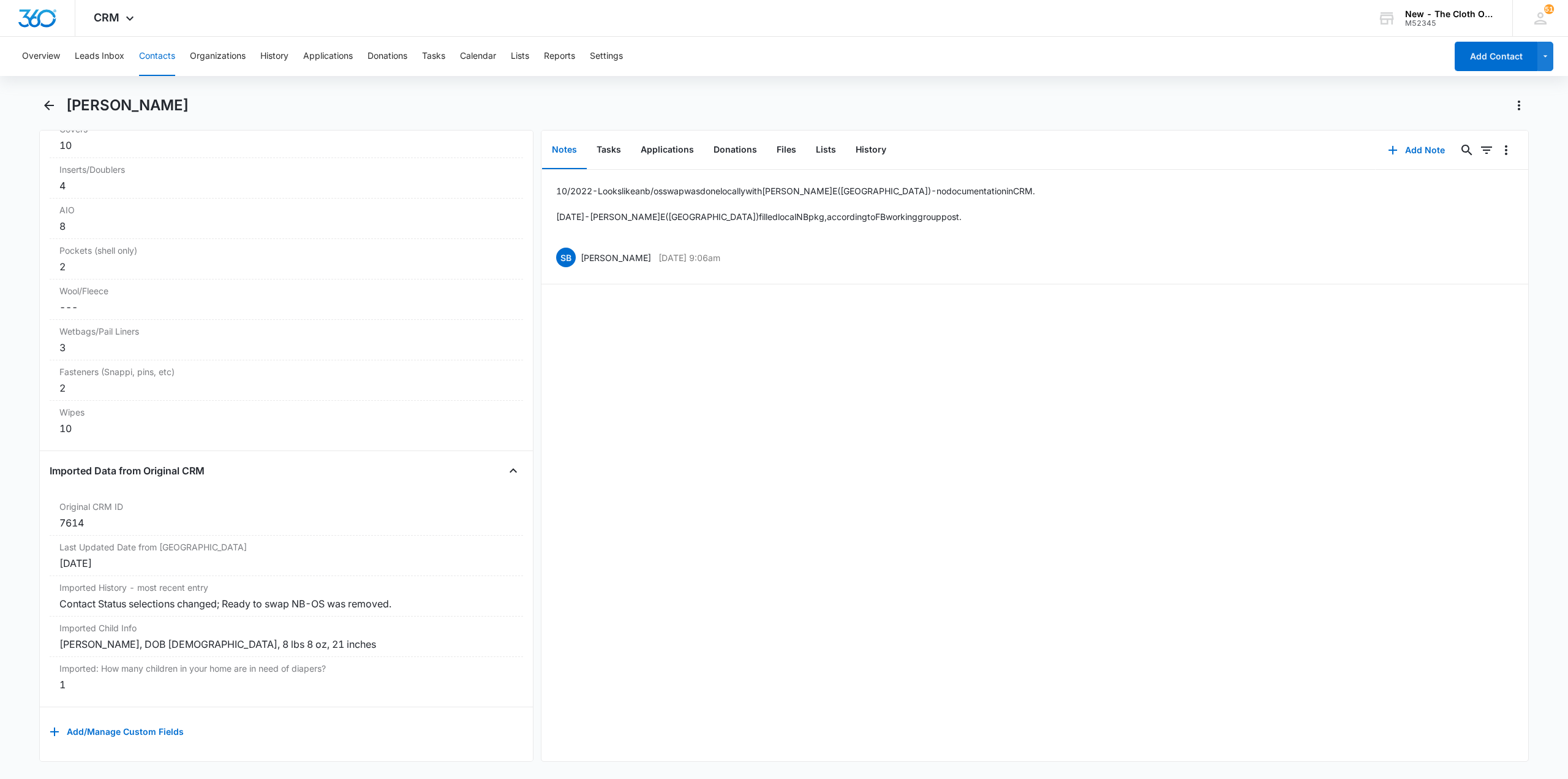
scroll to position [3287, 0]
click at [867, 150] on button "History" at bounding box center [870, 150] width 50 height 38
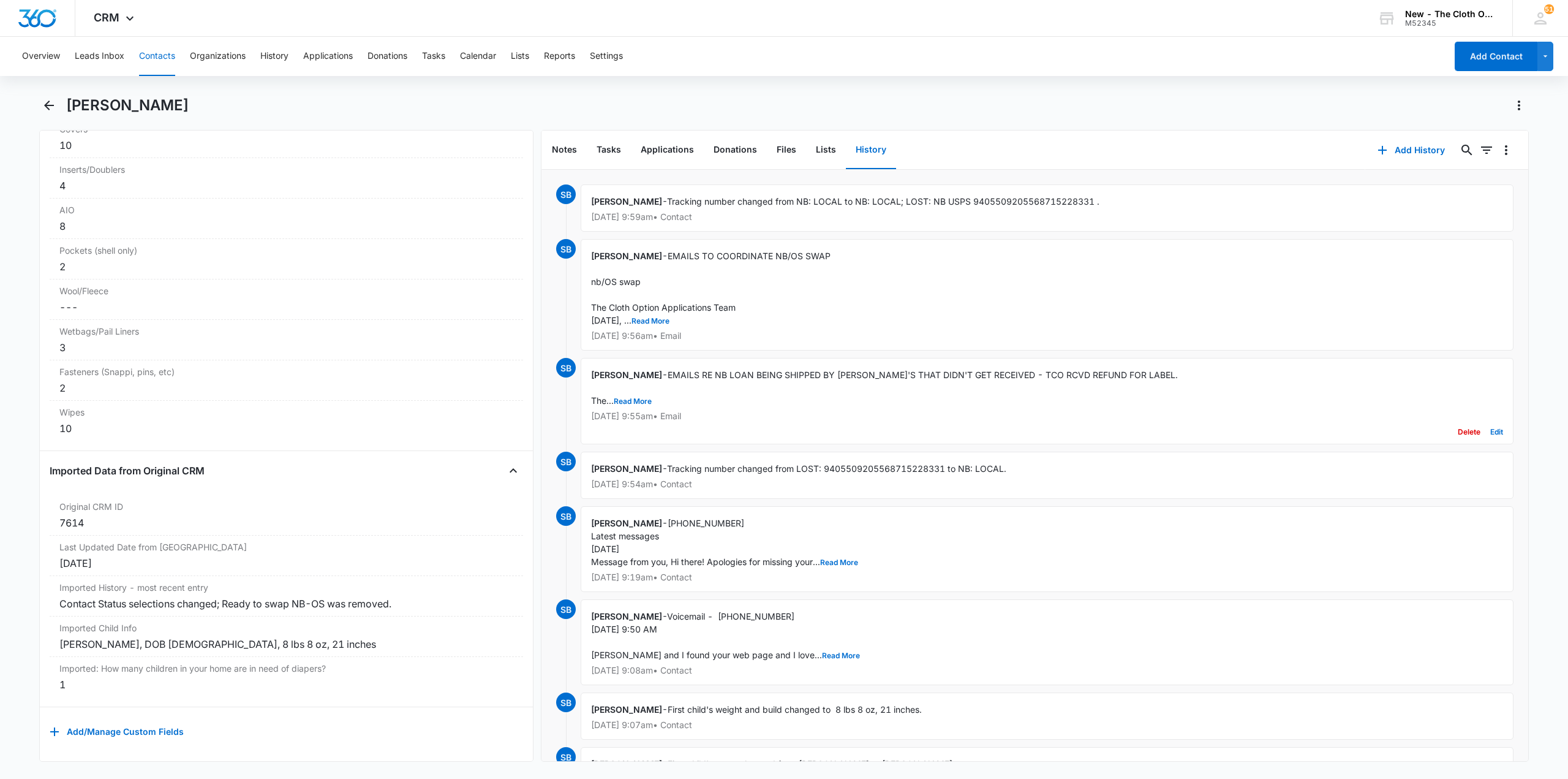
click at [640, 395] on span "EMAILS RE NB LOAN BEING SHIPPED BY JAKE'S THAT DIDN'T GET RECEIVED - TCO RCVD R…" at bounding box center [884, 388] width 587 height 36
click at [639, 402] on button "Read More" at bounding box center [632, 400] width 38 height 7
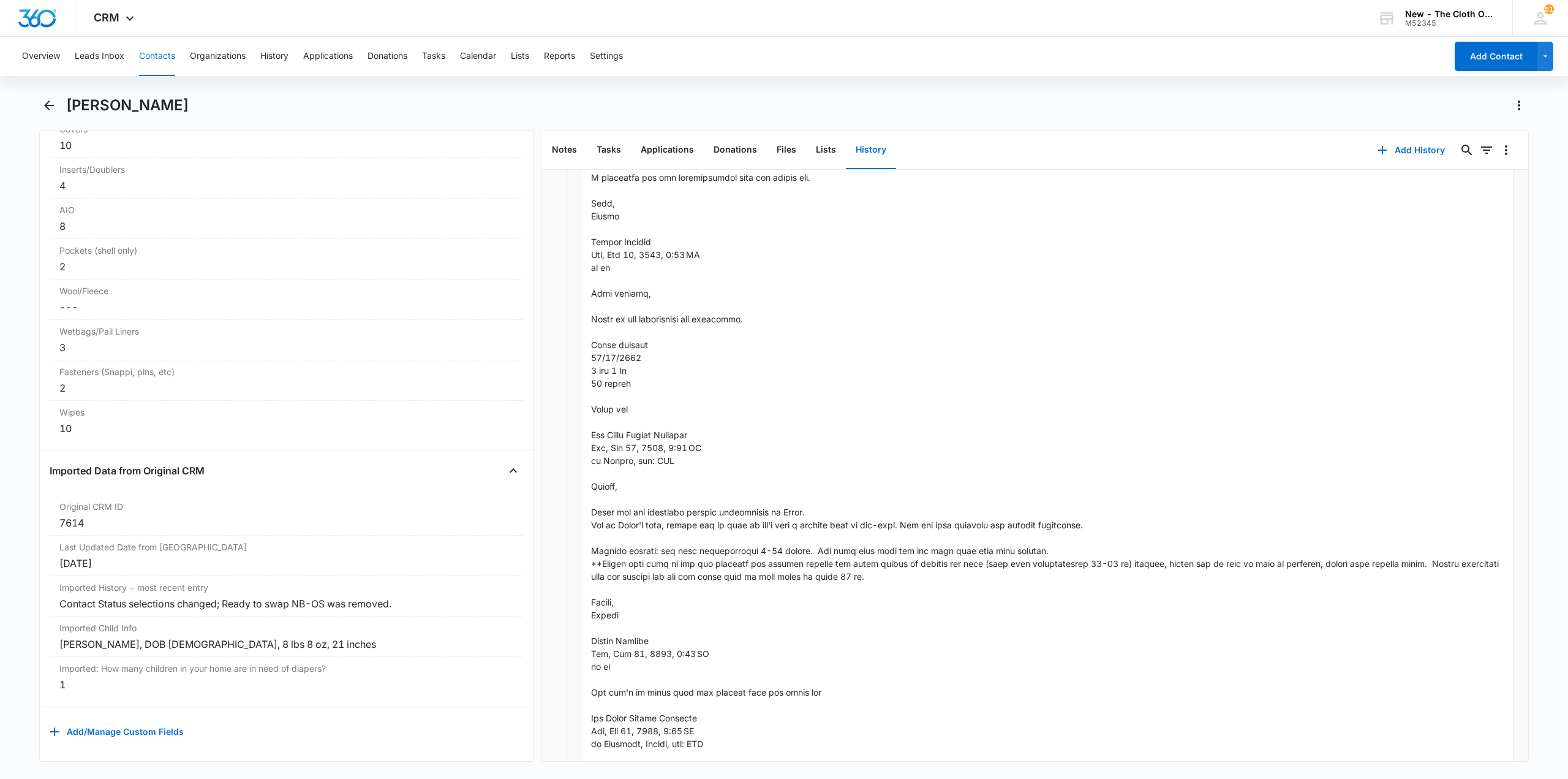
scroll to position [1103, 0]
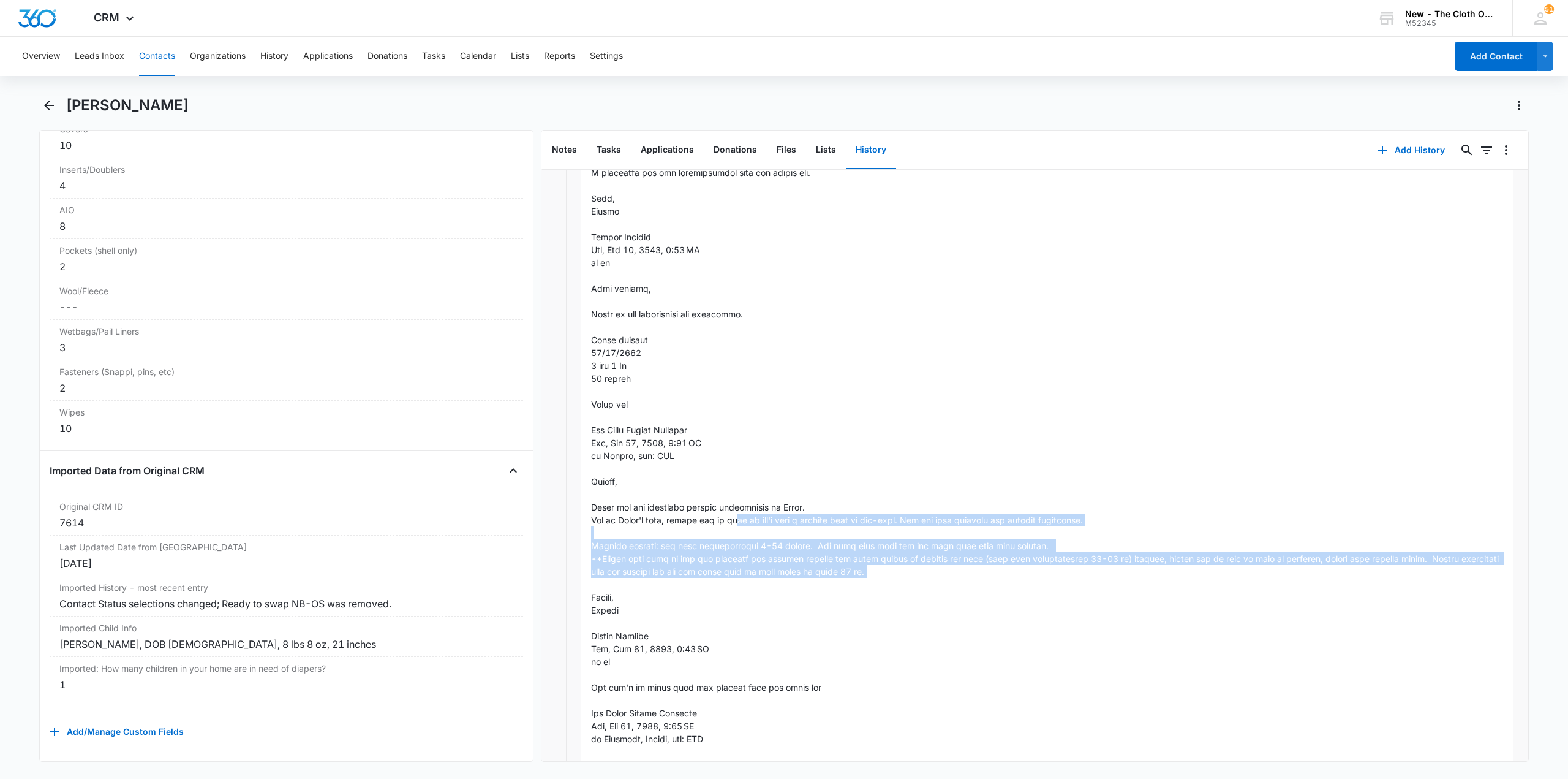
drag, startPoint x: 746, startPoint y: 515, endPoint x: 1028, endPoint y: 593, distance: 292.6
click at [1033, 589] on div "Sandra Bildstein - Show Less Aug 1, 2025 at 9:55am • Email Delete Edit" at bounding box center [1046, 160] width 933 height 1811
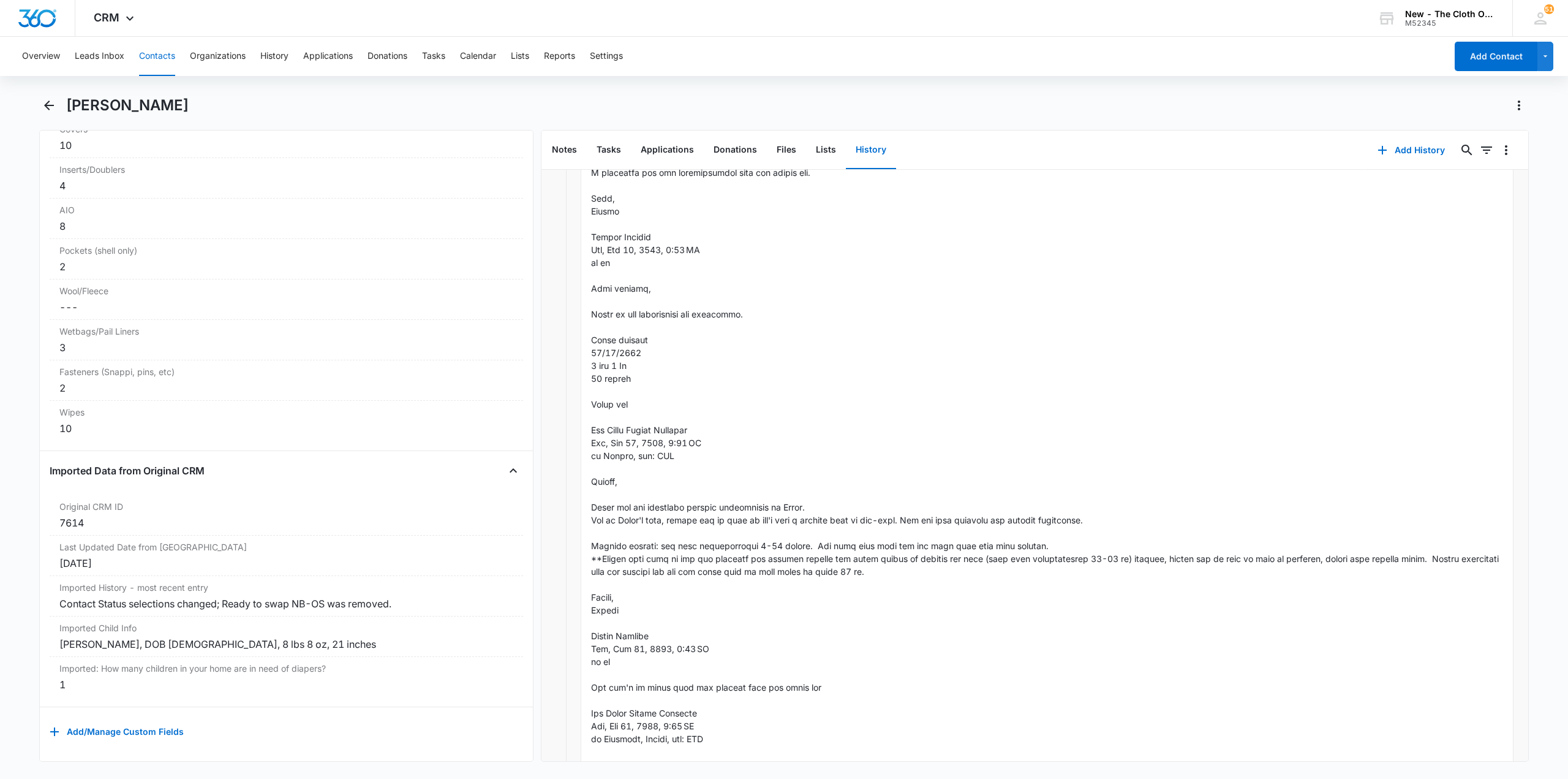
click at [1010, 595] on div "Sandra Bildstein - Show Less Aug 1, 2025 at 9:55am • Email Delete Edit" at bounding box center [1046, 160] width 933 height 1811
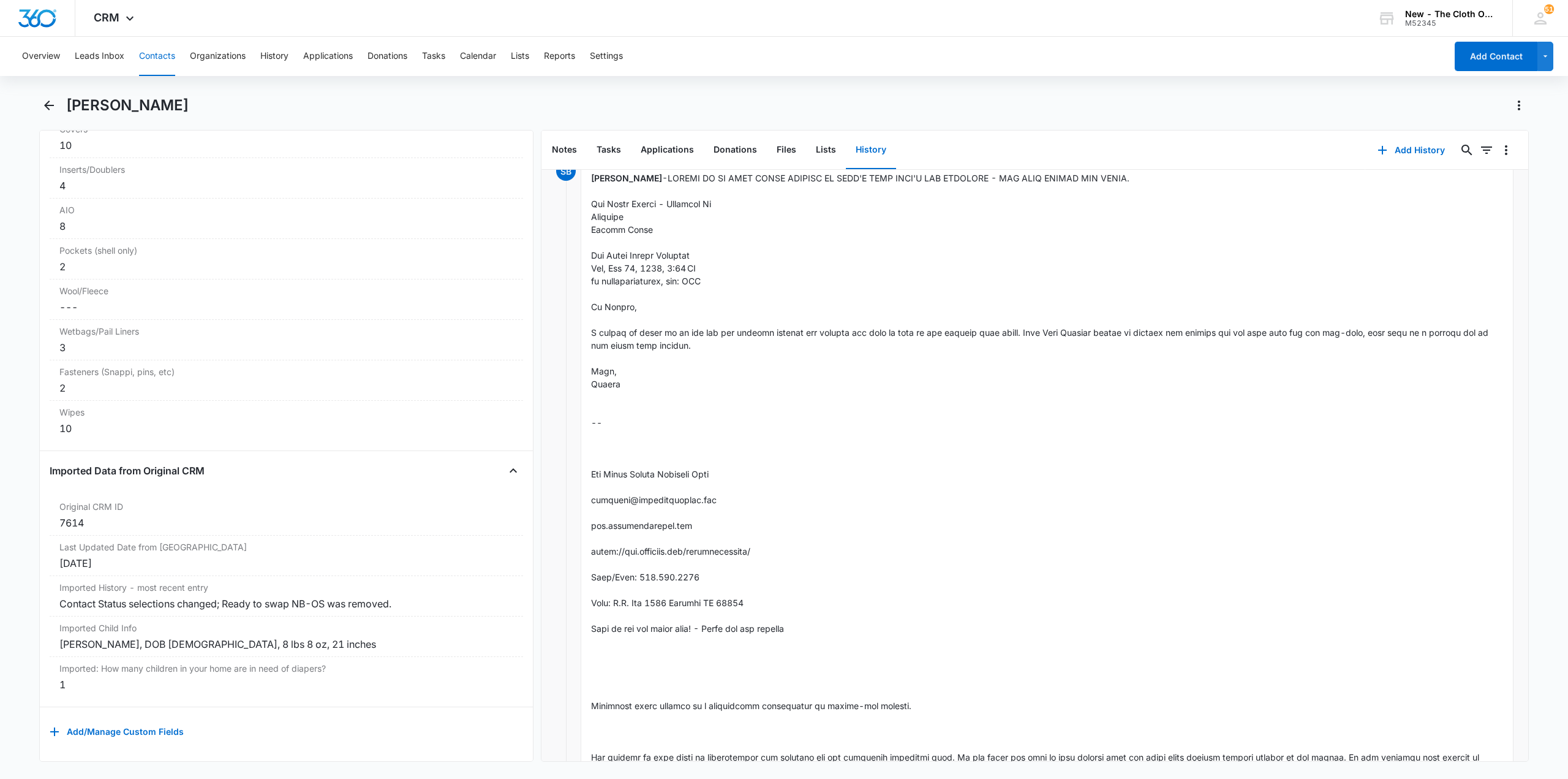
scroll to position [0, 0]
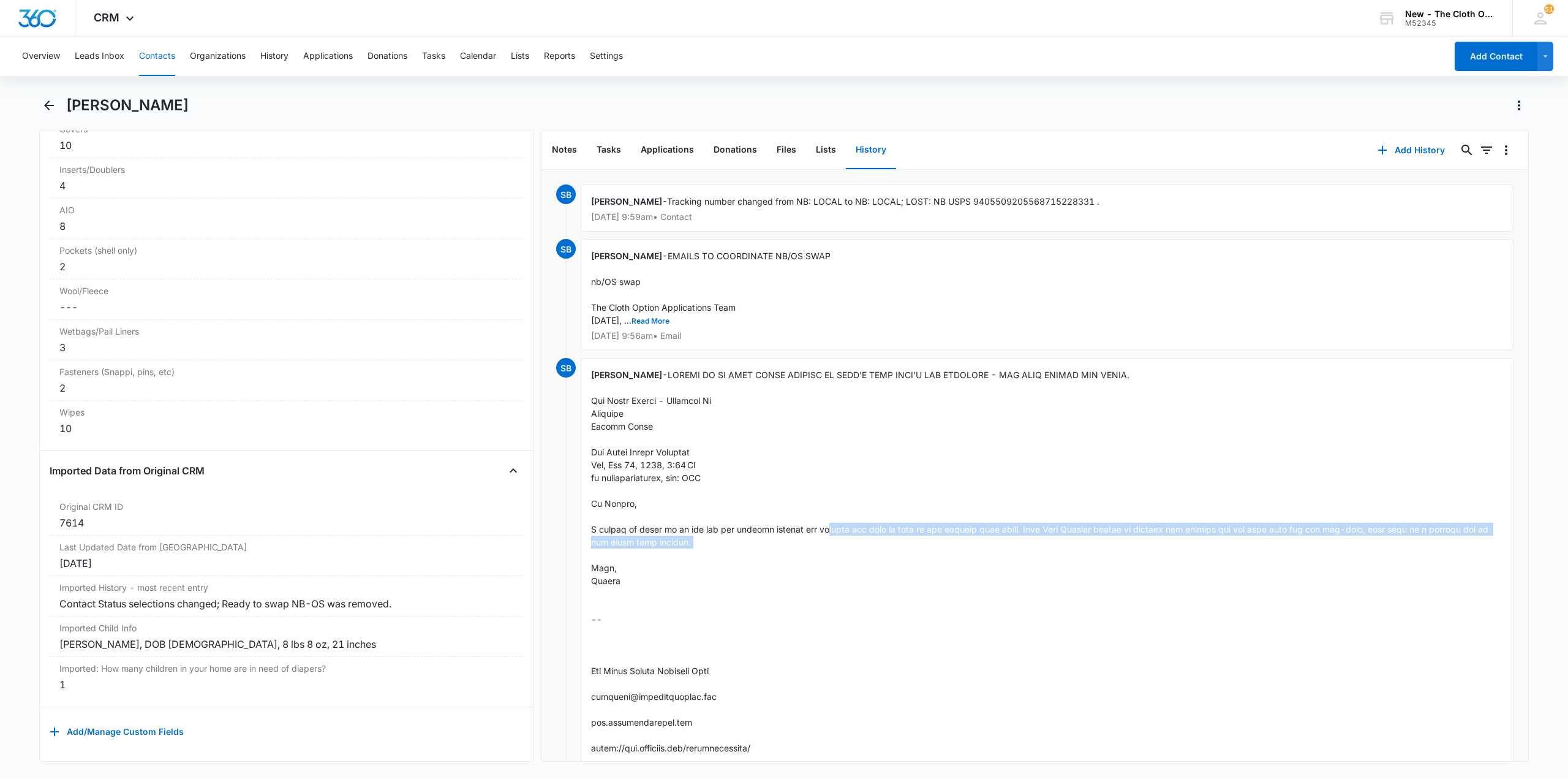
drag, startPoint x: 832, startPoint y: 522, endPoint x: 834, endPoint y: 557, distance: 35.1
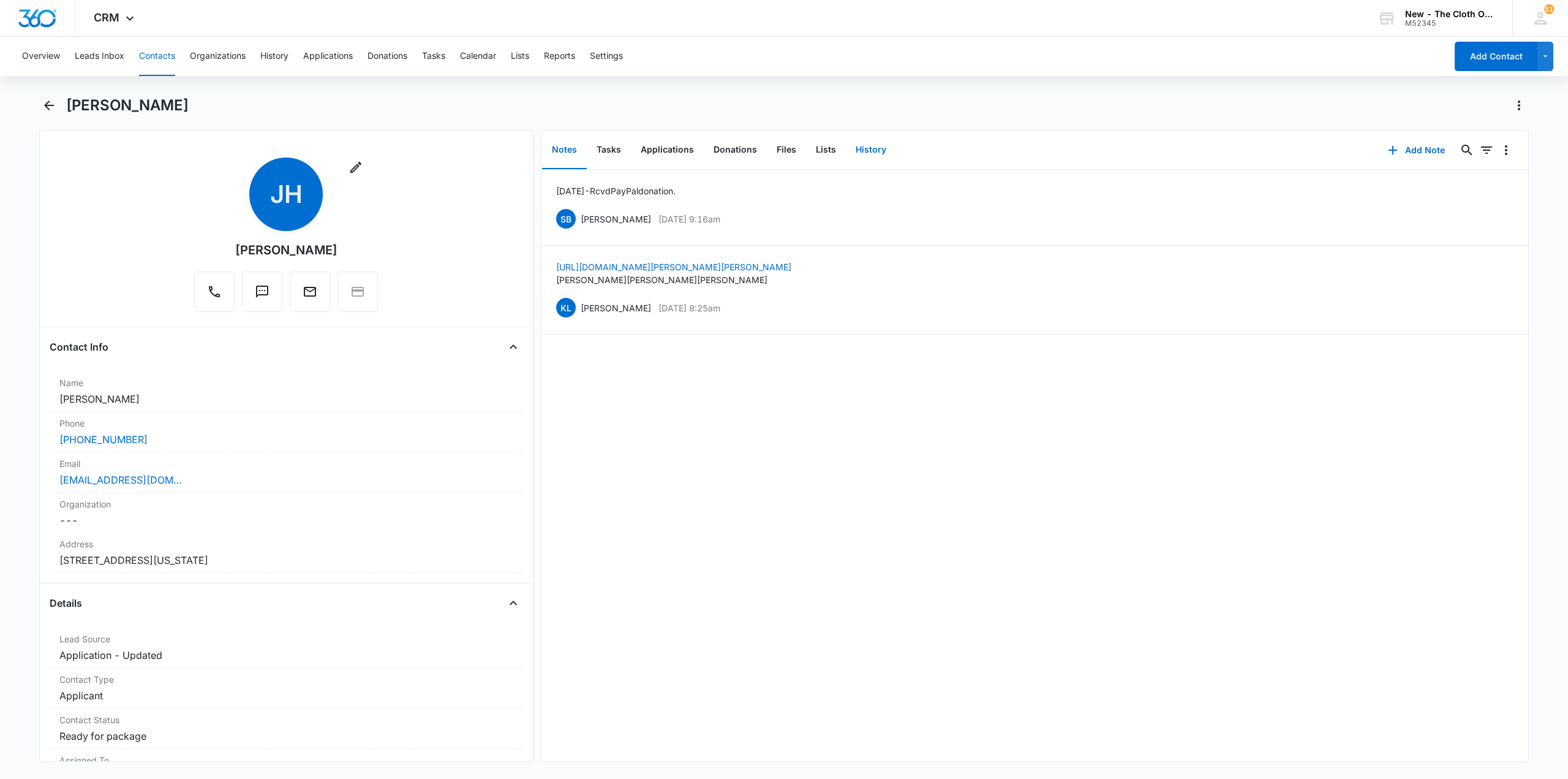
click at [861, 141] on button "History" at bounding box center [870, 150] width 50 height 38
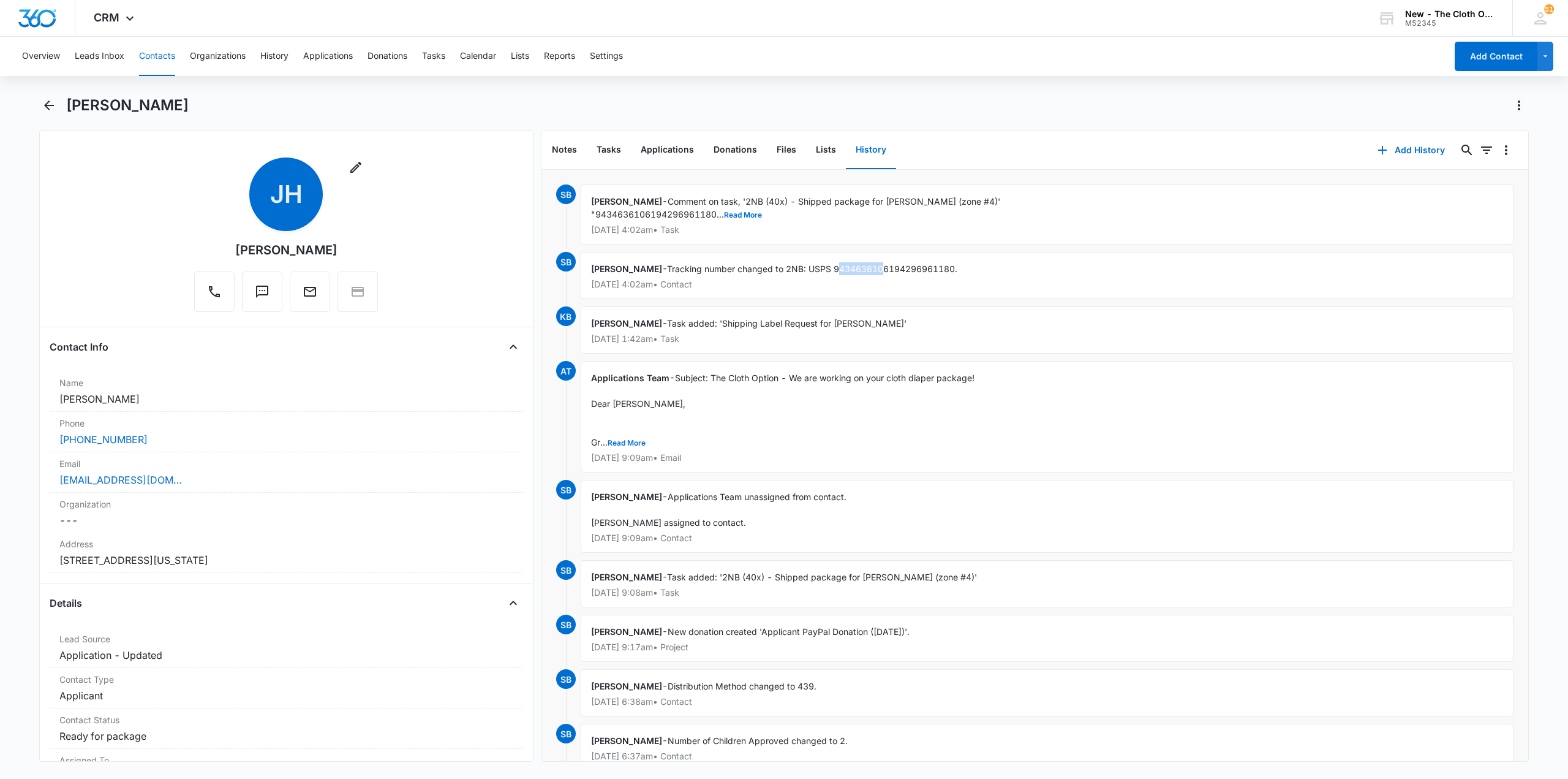
drag, startPoint x: 837, startPoint y: 267, endPoint x: 886, endPoint y: 266, distance: 49.0
click at [886, 266] on span "Tracking number changed to 2NB: USPS 9434636106194296961180." at bounding box center [811, 269] width 290 height 11
drag, startPoint x: 832, startPoint y: 265, endPoint x: 953, endPoint y: 267, distance: 121.0
click at [953, 267] on span "Tracking number changed to 2NB: USPS 9434636106194296961180." at bounding box center [811, 269] width 290 height 11
click at [959, 266] on div "Sandra Bildstein - Tracking number changed to 2NB: USPS 9434636106194296961180.…" at bounding box center [1046, 275] width 933 height 47
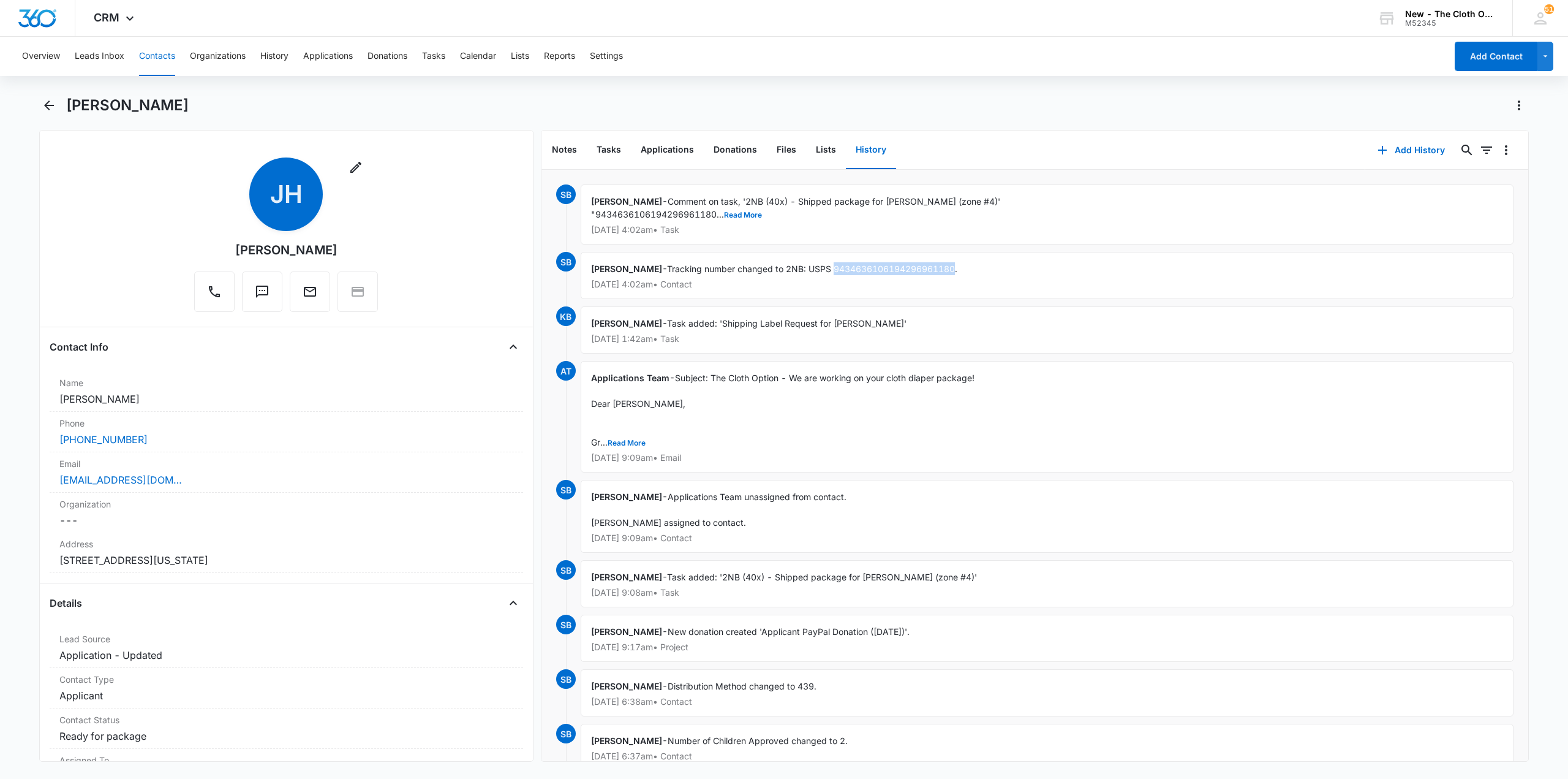
drag, startPoint x: 835, startPoint y: 269, endPoint x: 955, endPoint y: 268, distance: 120.0
click at [955, 268] on span "Tracking number changed to 2NB: USPS 9434636106194296961180." at bounding box center [811, 269] width 290 height 11
copy span "9434636106194296961180"
click at [441, 56] on button "Tasks" at bounding box center [434, 56] width 24 height 39
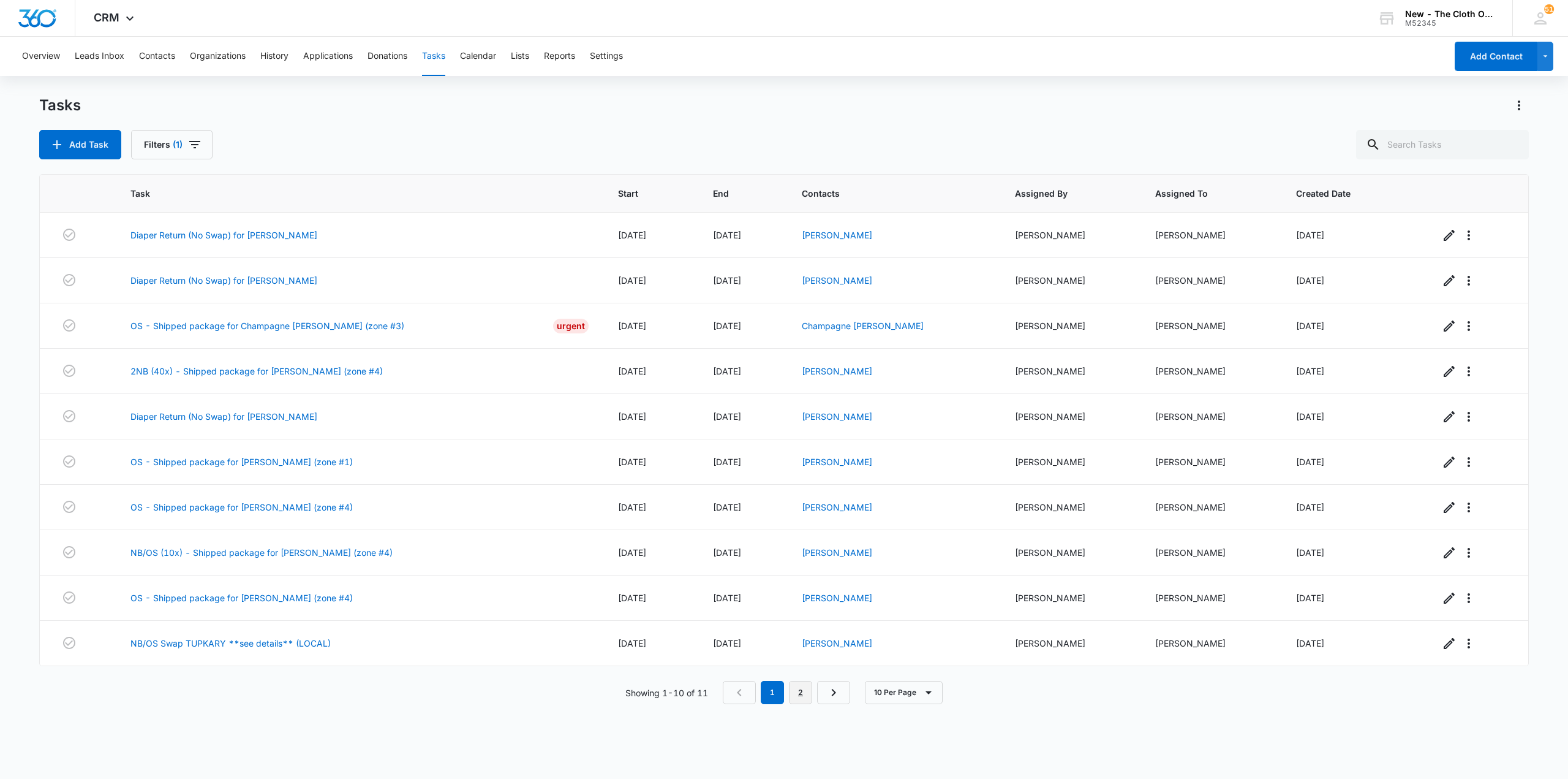
click at [796, 694] on link "2" at bounding box center [800, 692] width 24 height 24
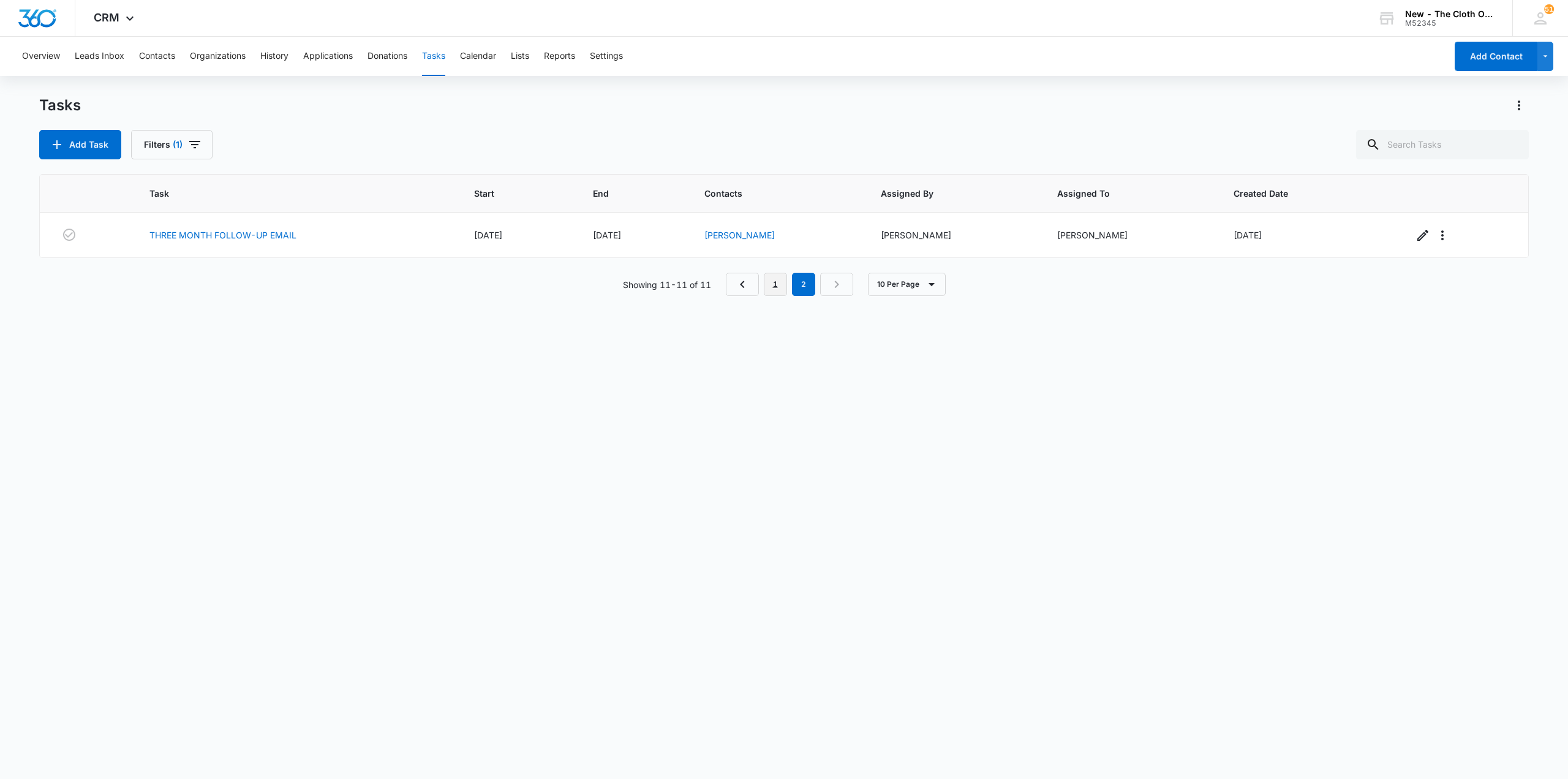
click at [776, 283] on link "1" at bounding box center [776, 284] width 24 height 24
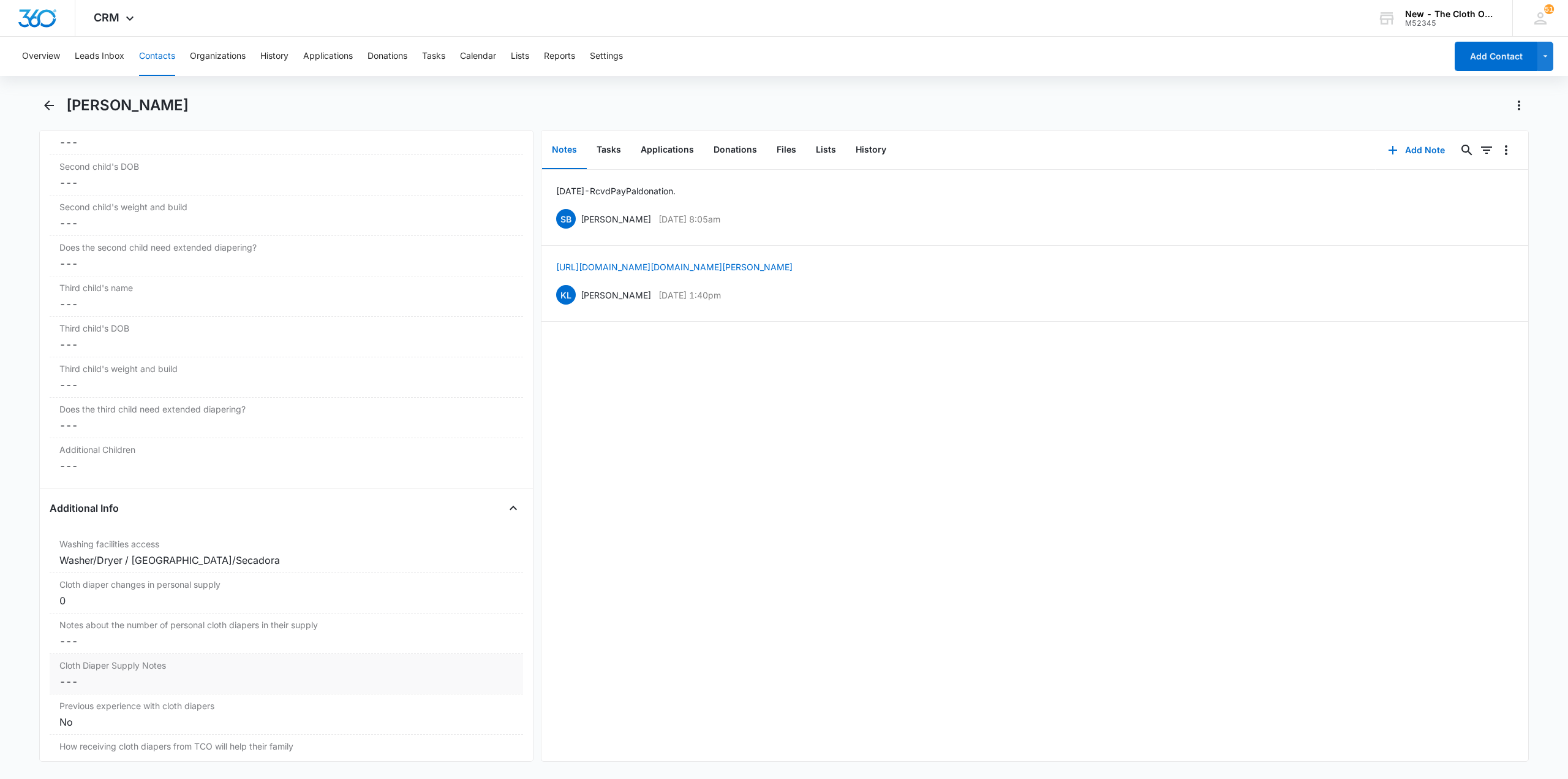
scroll to position [1531, 0]
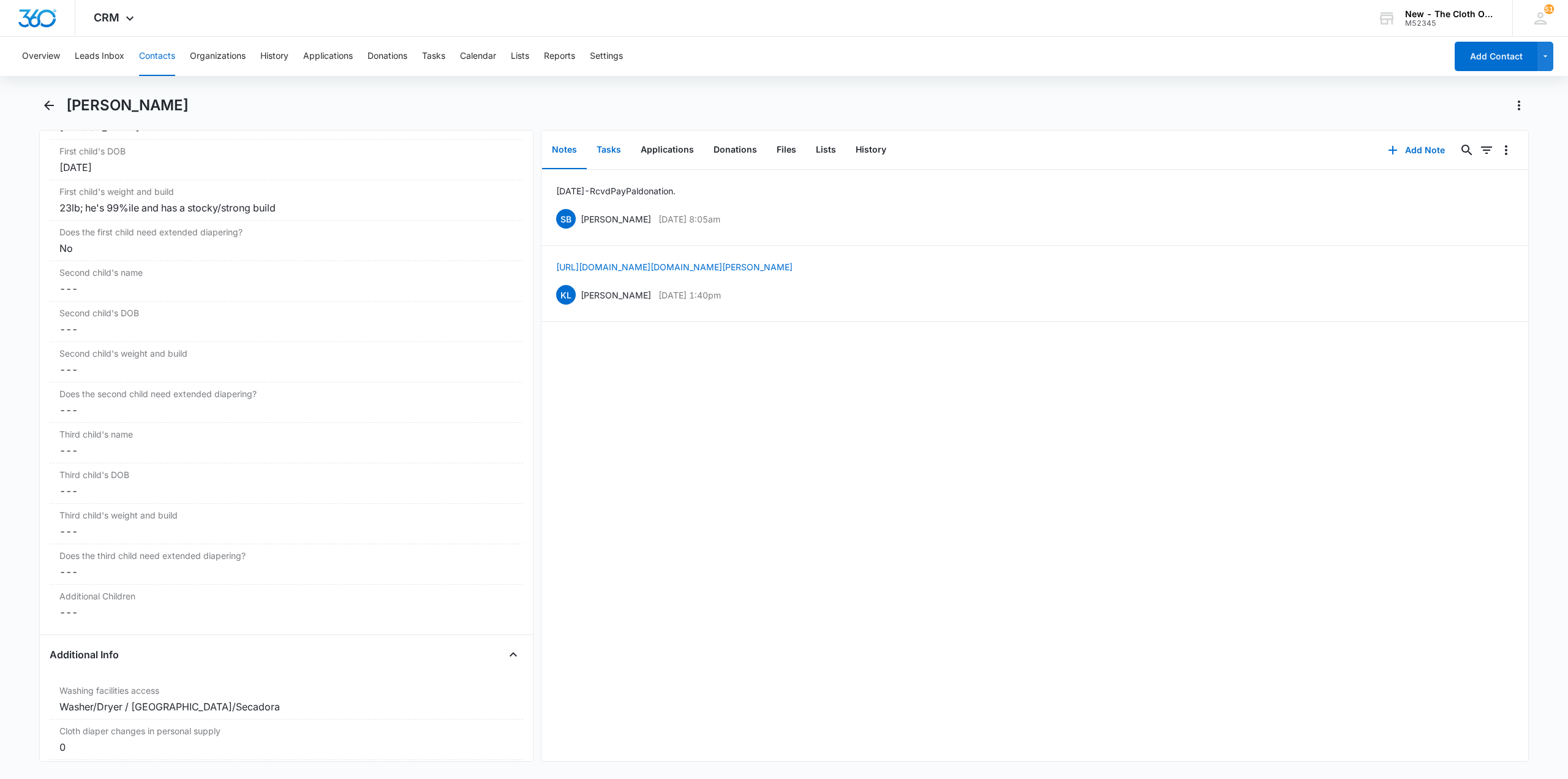
click at [611, 144] on button "Tasks" at bounding box center [609, 150] width 44 height 38
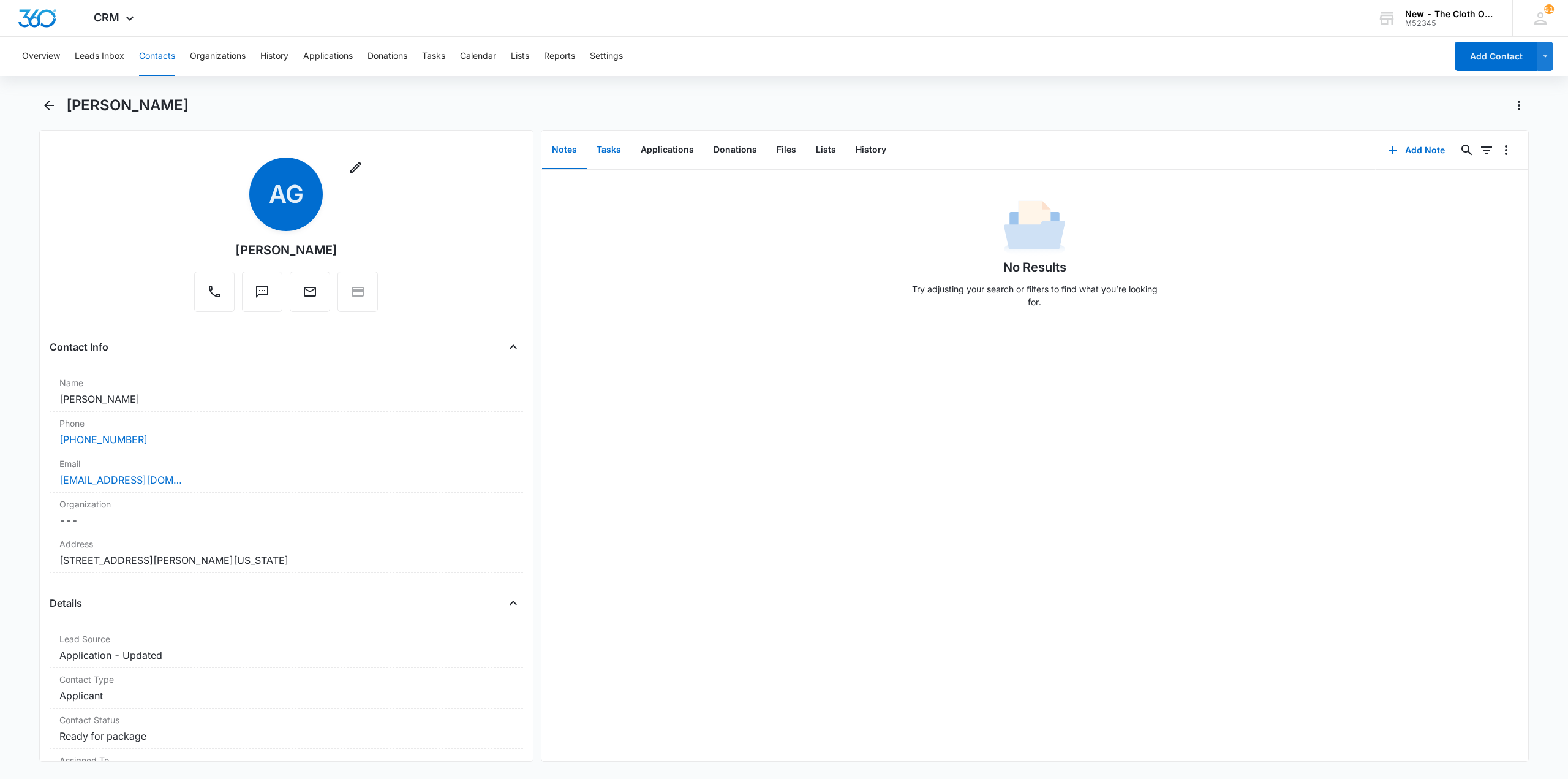
click at [610, 153] on button "Tasks" at bounding box center [609, 150] width 44 height 38
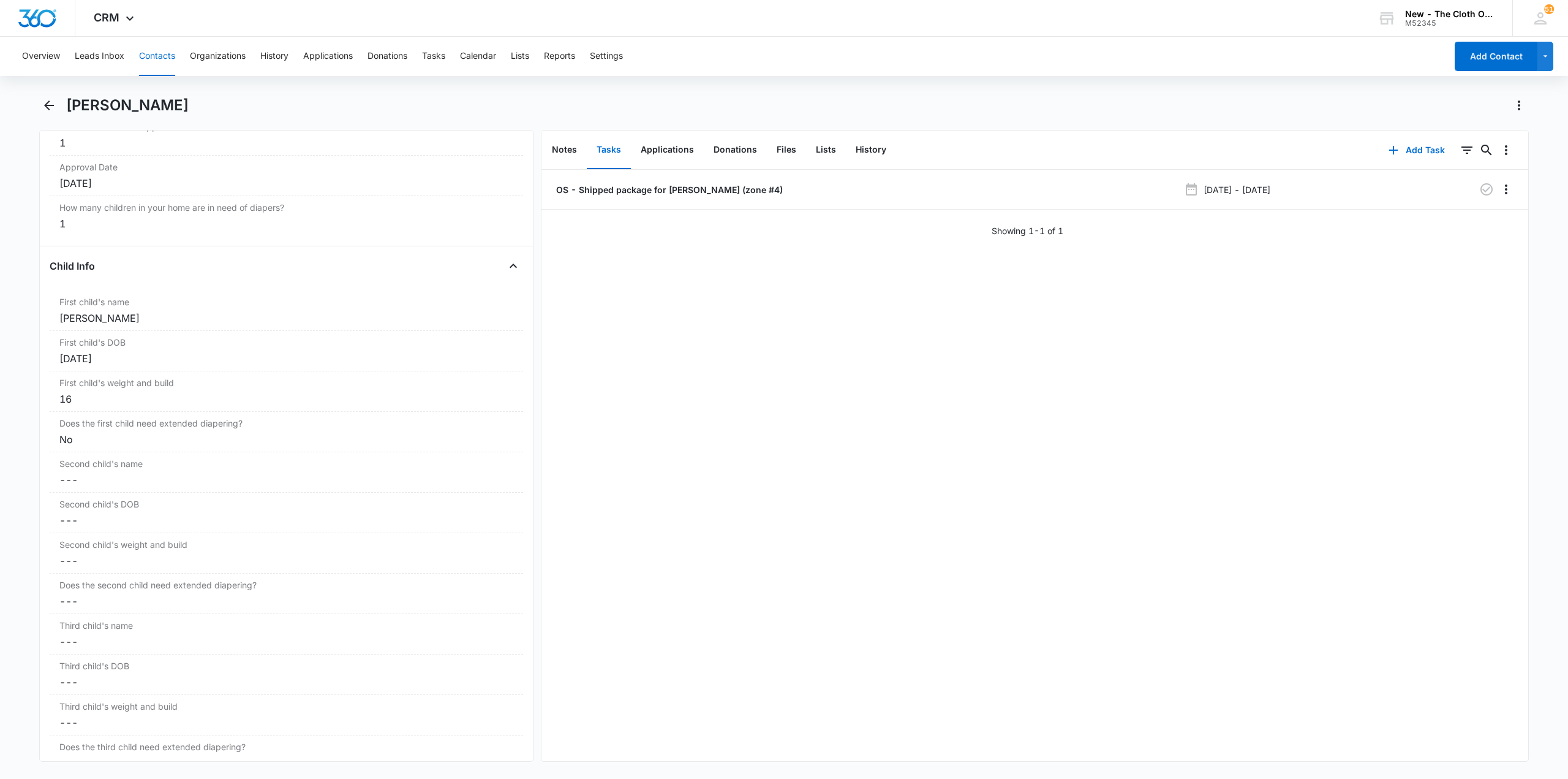
scroll to position [1287, 0]
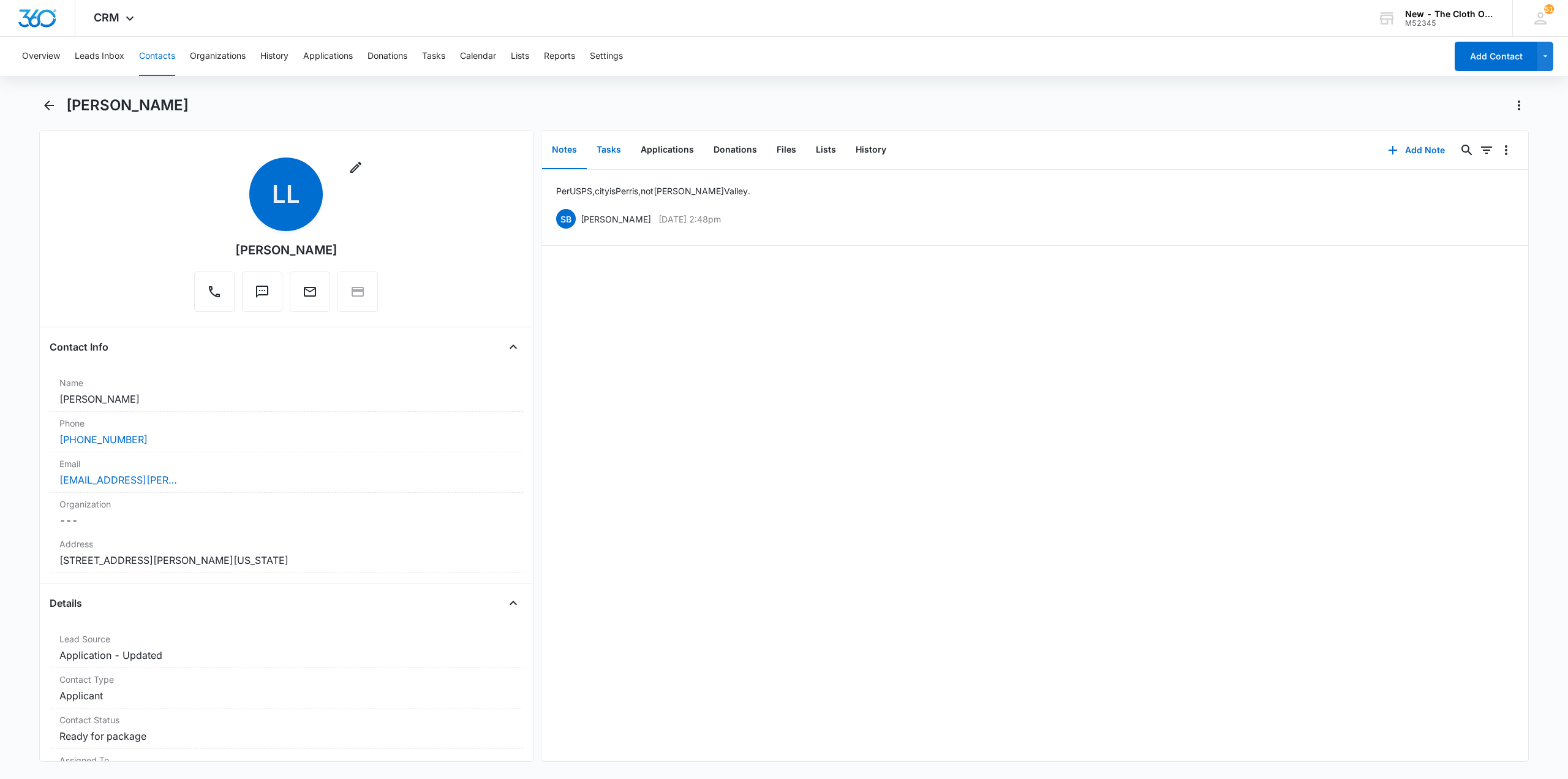
click at [607, 155] on button "Tasks" at bounding box center [609, 150] width 44 height 38
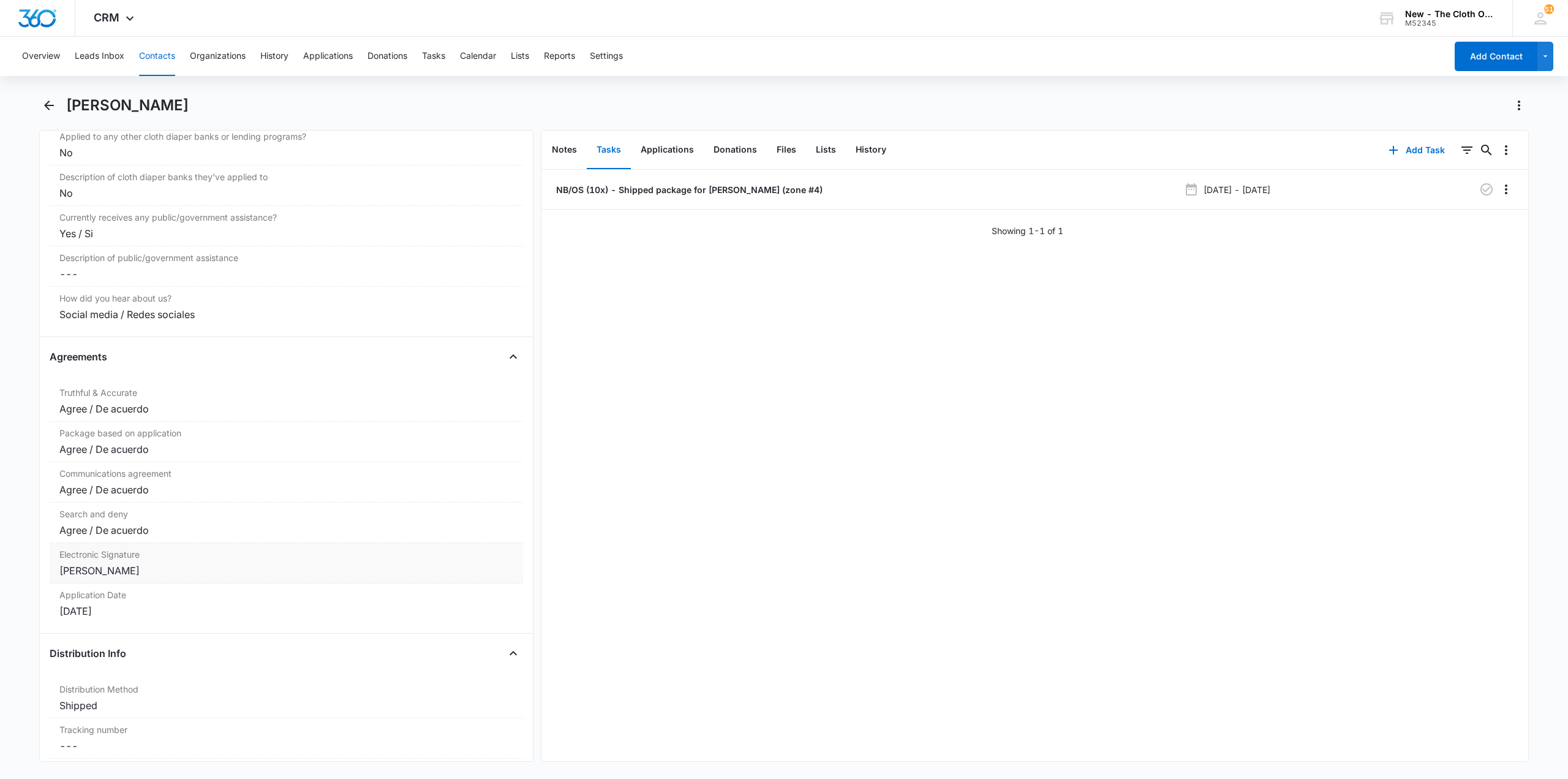
scroll to position [2757, 0]
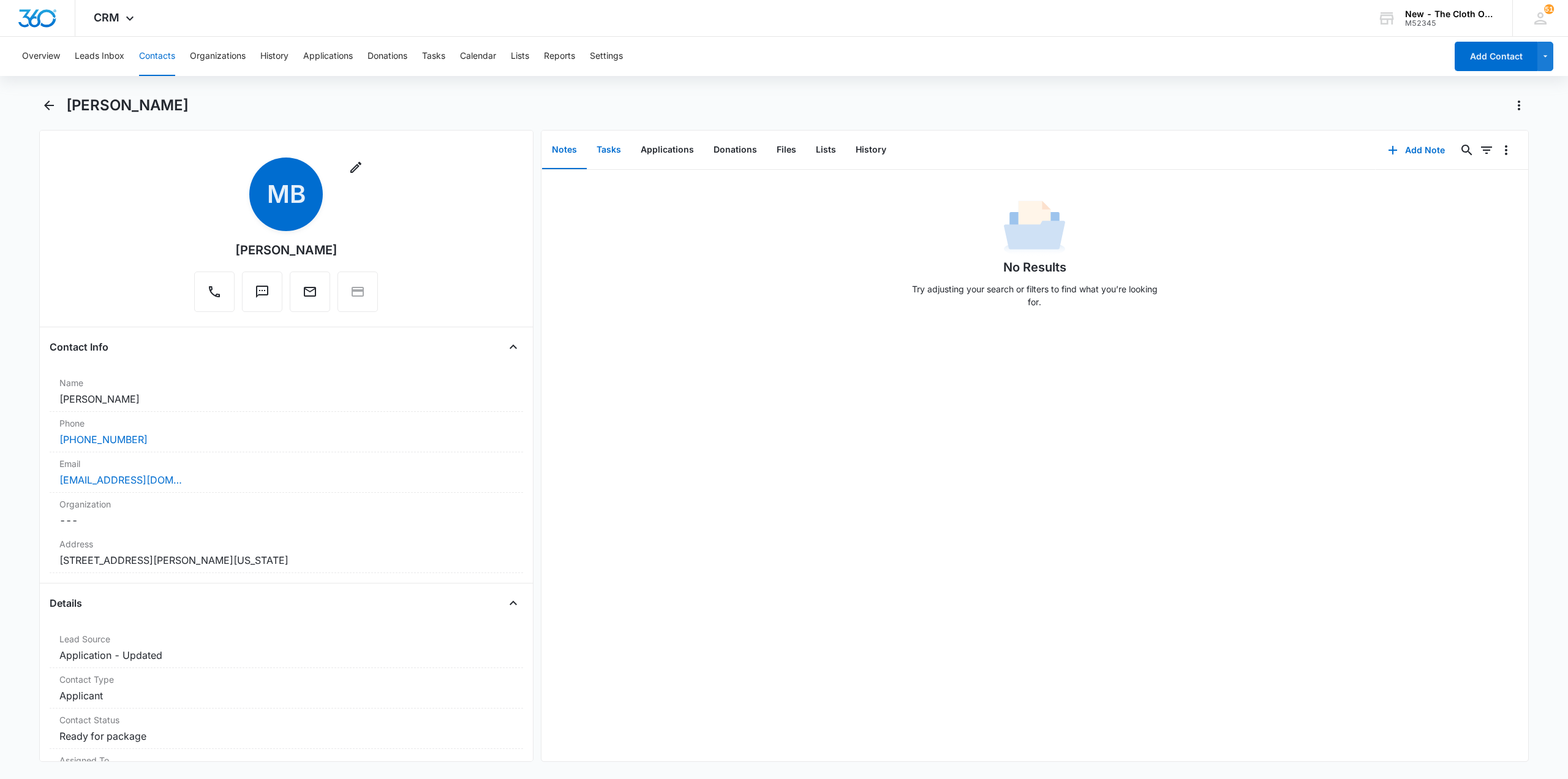
click at [607, 153] on button "Tasks" at bounding box center [609, 150] width 44 height 38
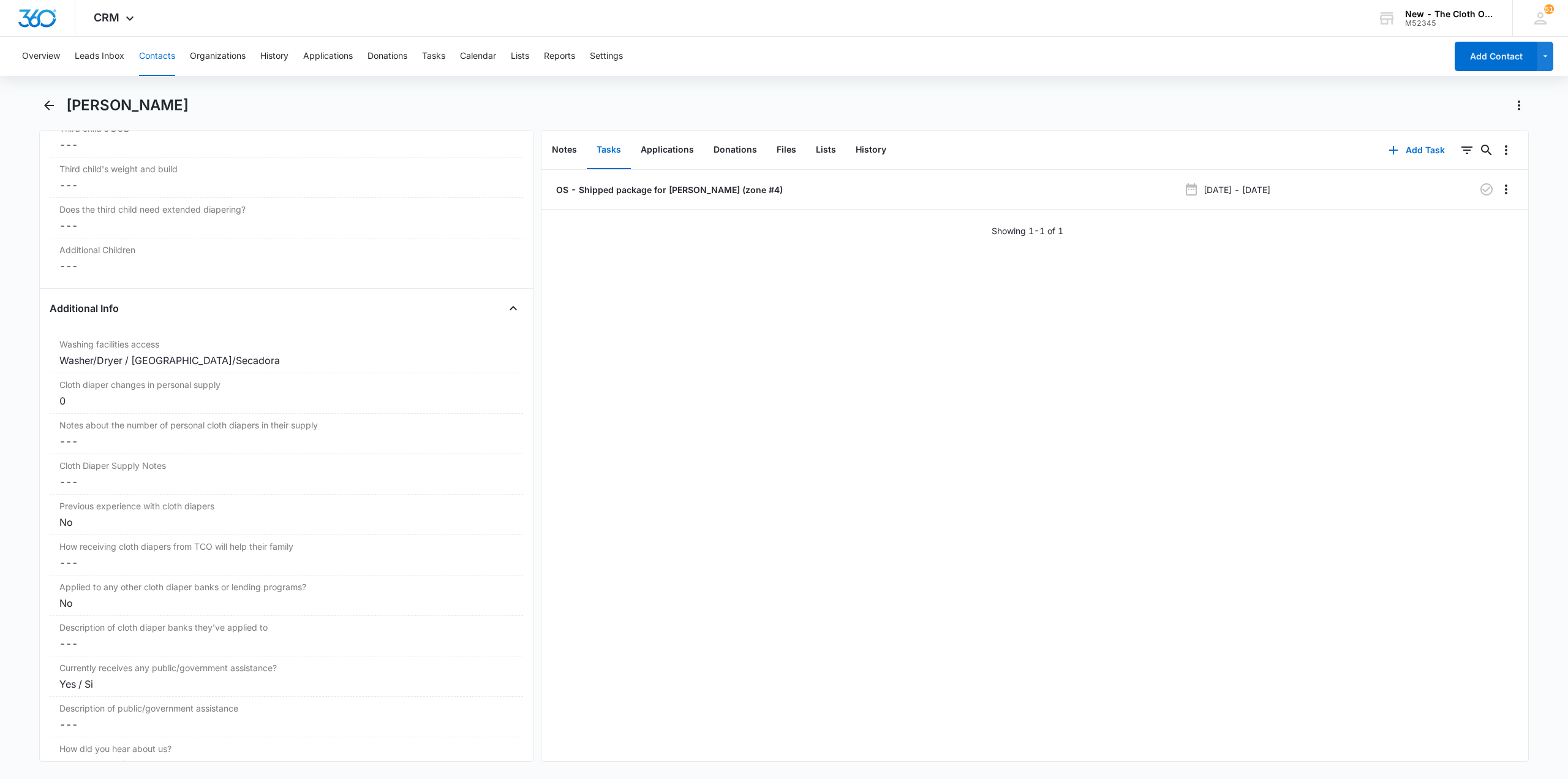
scroll to position [1654, 0]
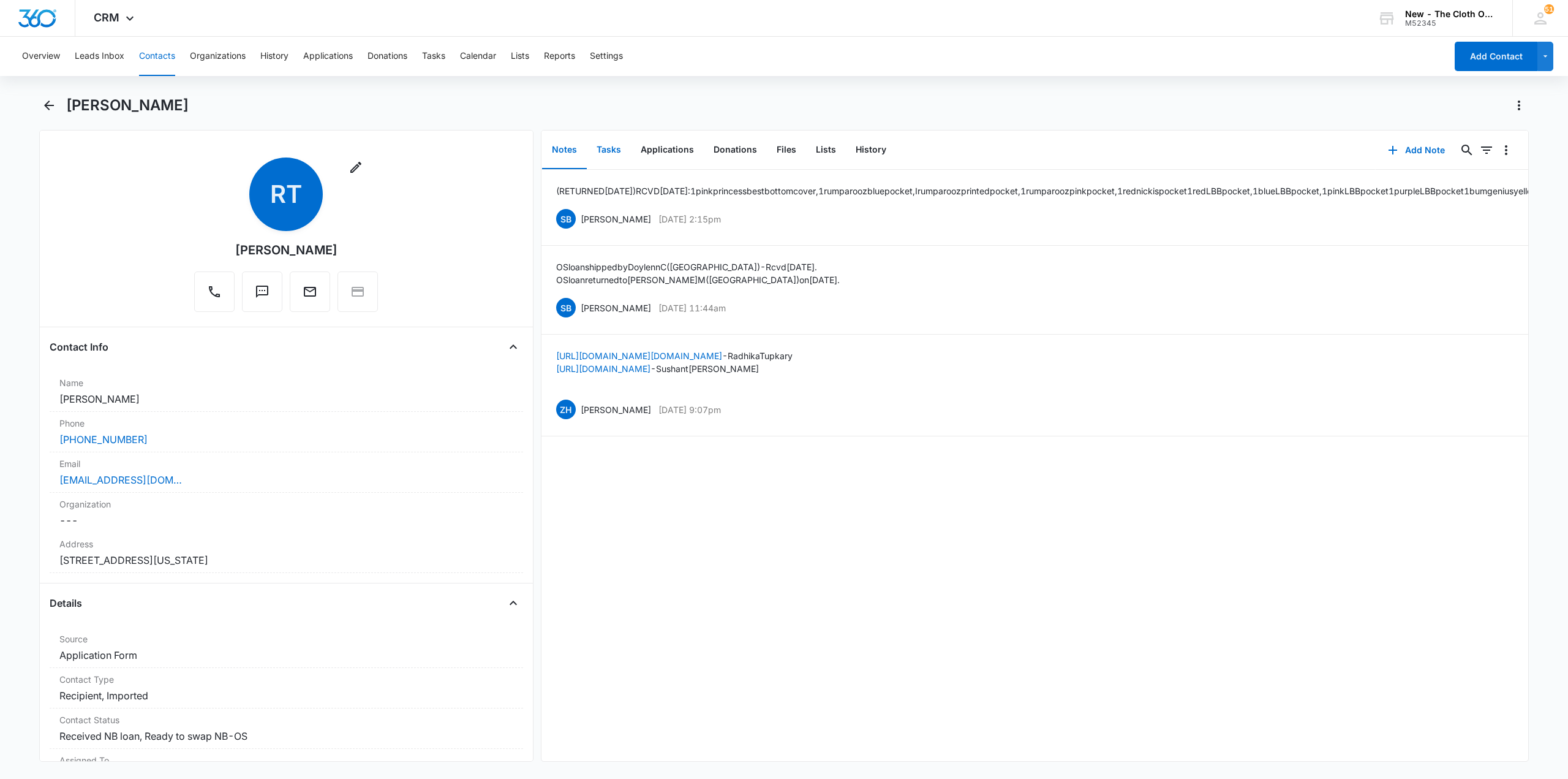
click at [612, 150] on button "Tasks" at bounding box center [609, 150] width 44 height 38
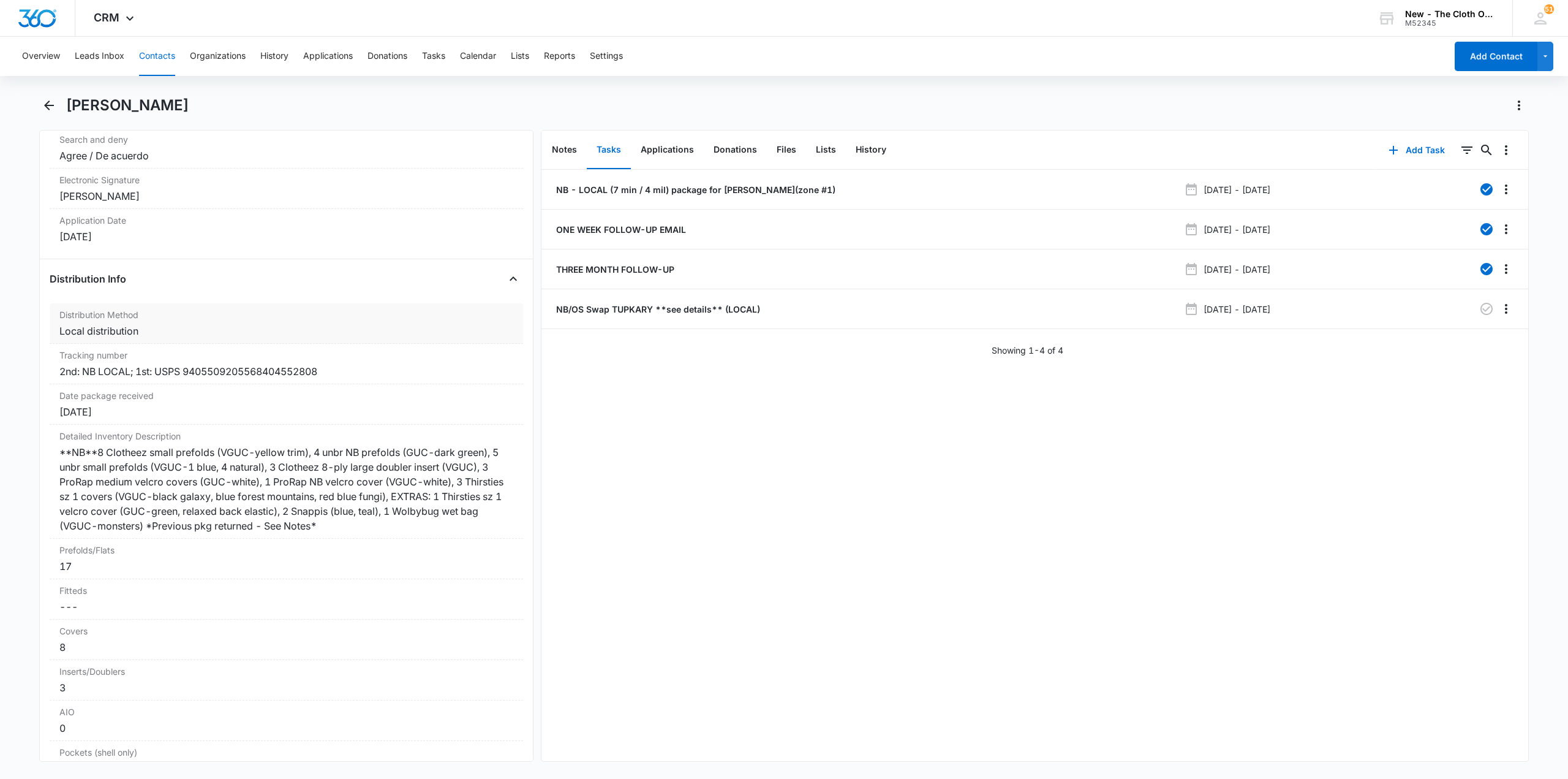
scroll to position [2941, 0]
